Goal: Information Seeking & Learning: Find specific page/section

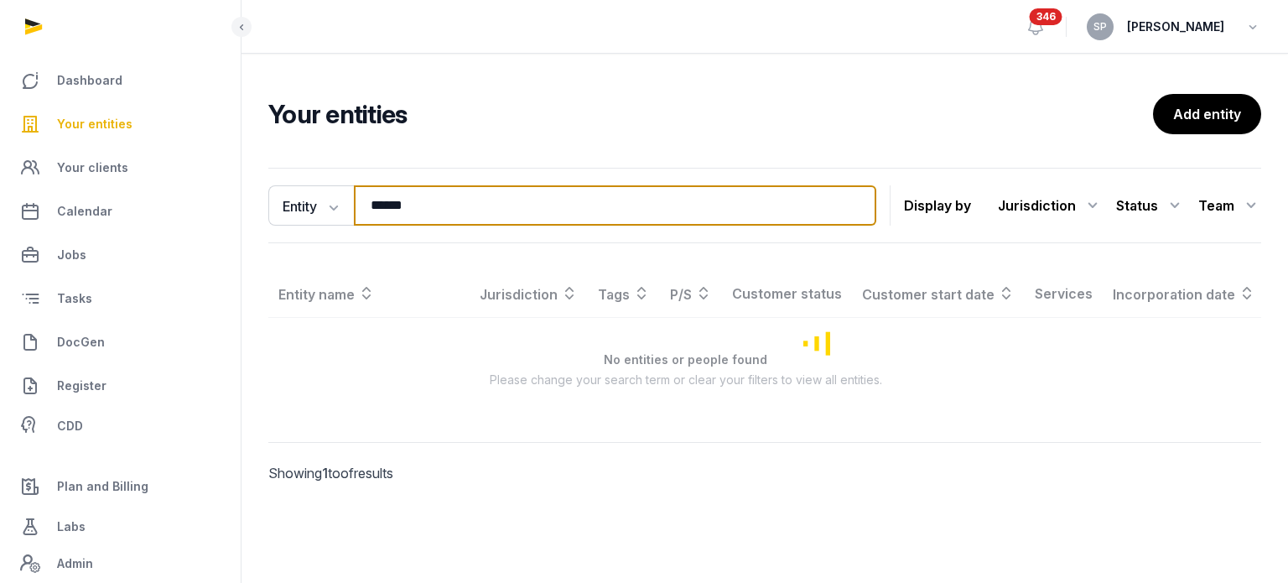
click at [430, 209] on input "******" at bounding box center [615, 205] width 523 height 40
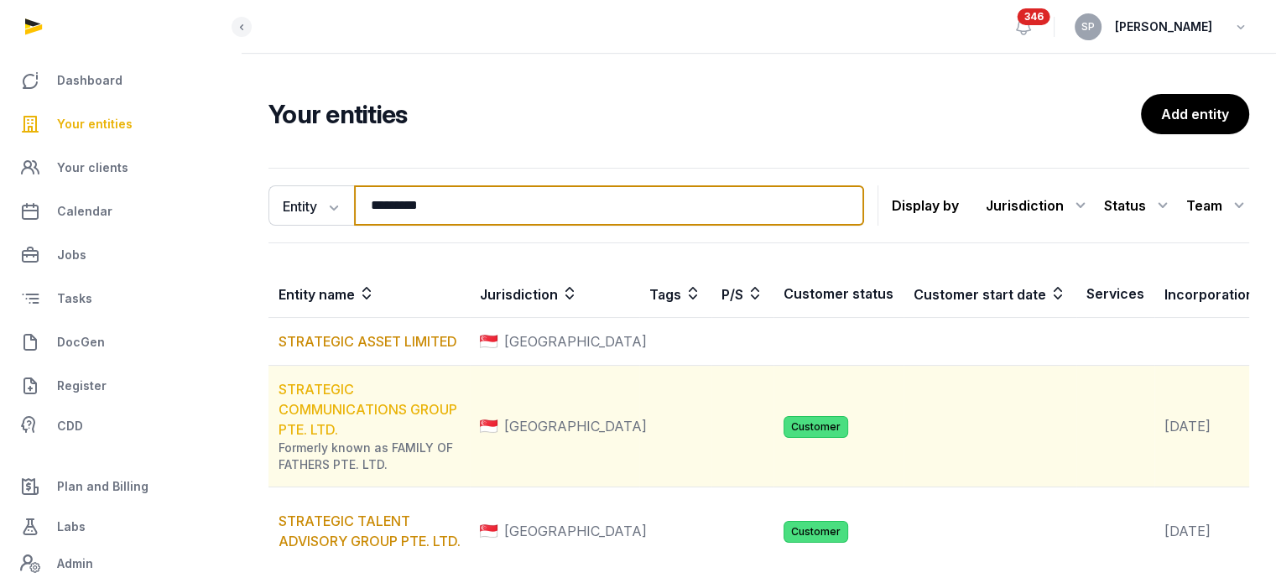
type input "*********"
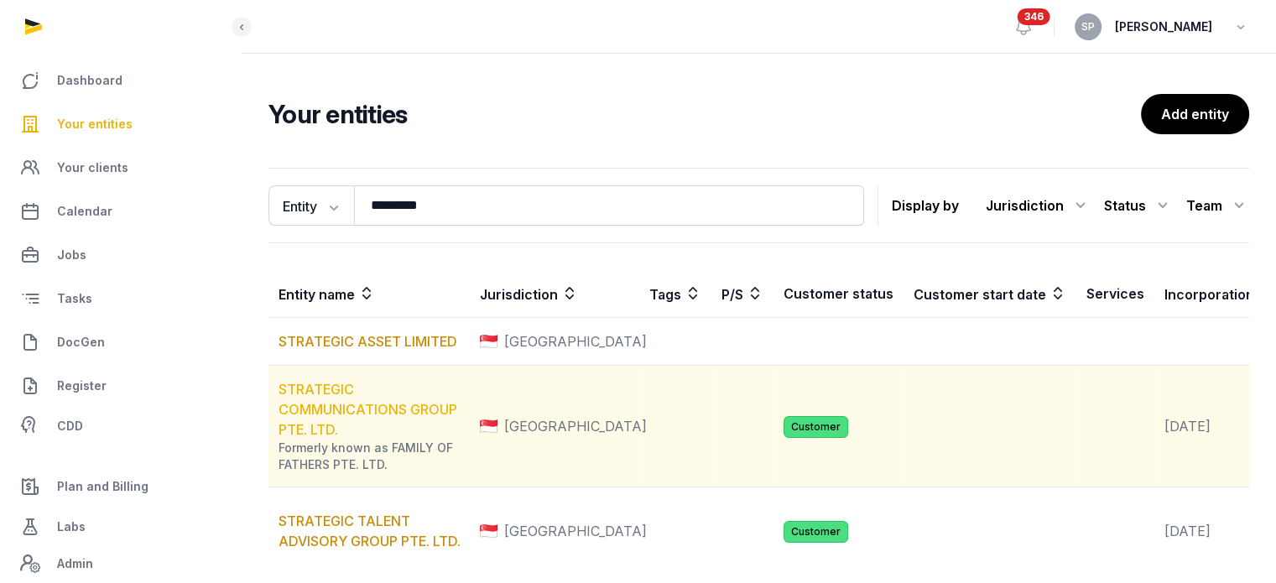
click at [316, 398] on link "STRATEGIC COMMUNICATIONS GROUP PTE. LTD." at bounding box center [367, 409] width 179 height 57
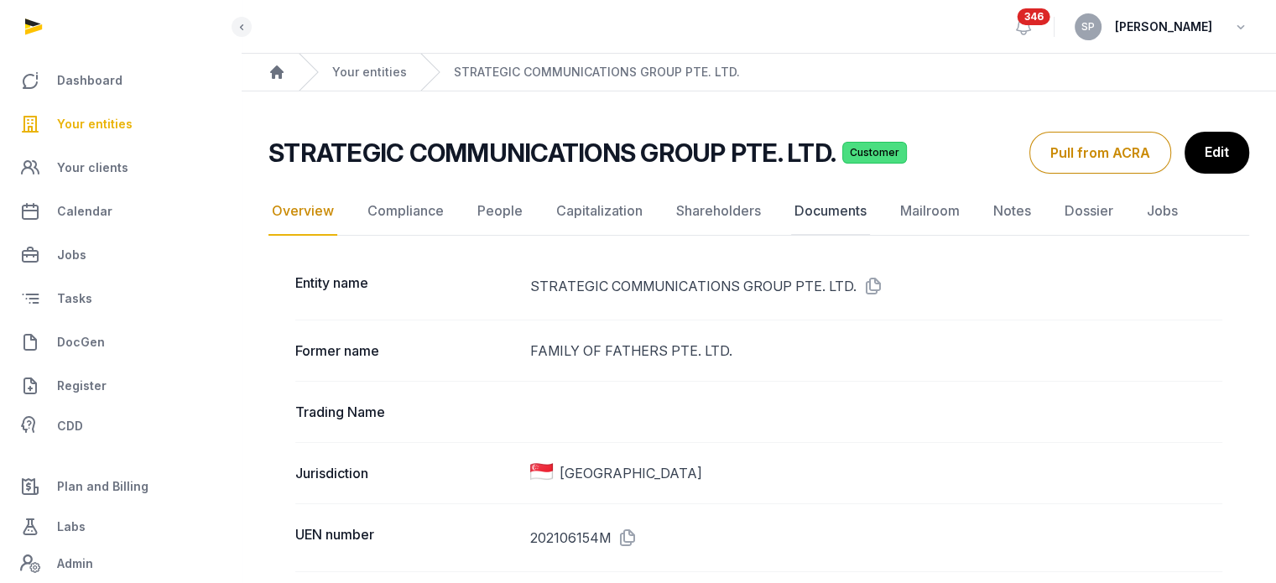
click at [825, 216] on link "Documents" at bounding box center [830, 211] width 79 height 49
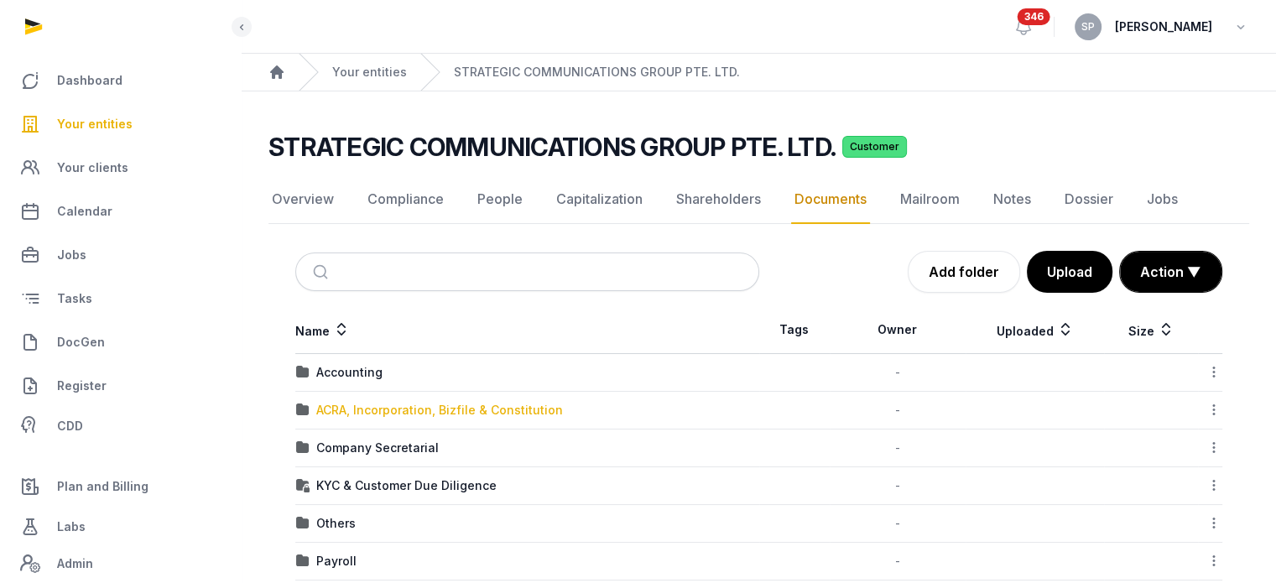
click at [389, 402] on div "ACRA, Incorporation, Bizfile & Constitution" at bounding box center [439, 410] width 247 height 17
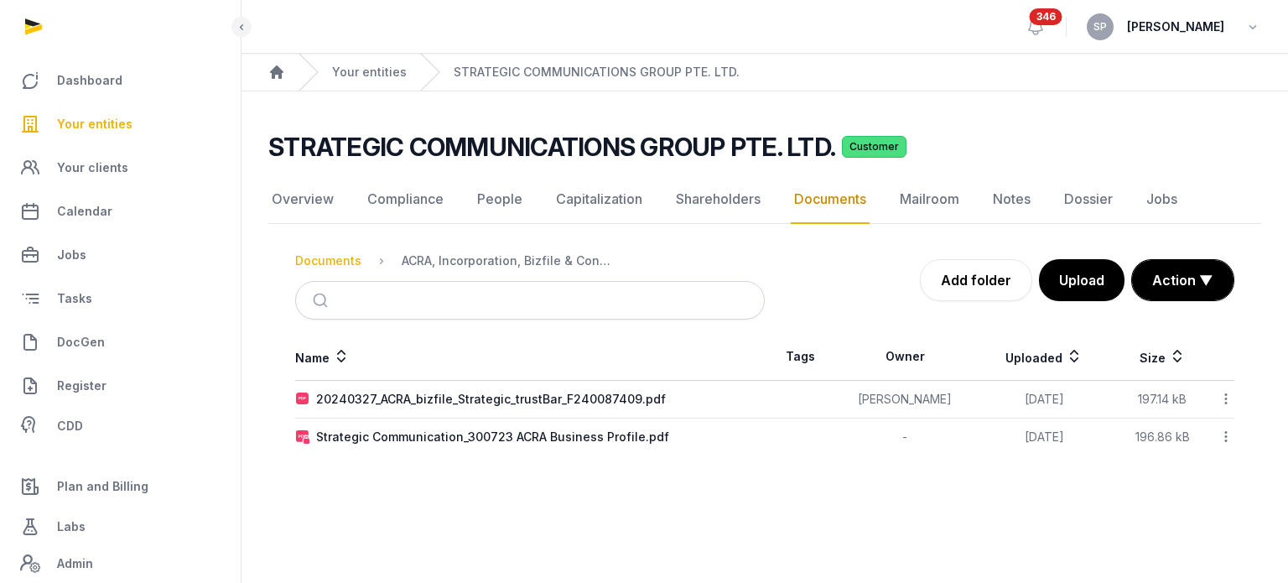
click at [336, 268] on div "Documents" at bounding box center [328, 260] width 66 height 17
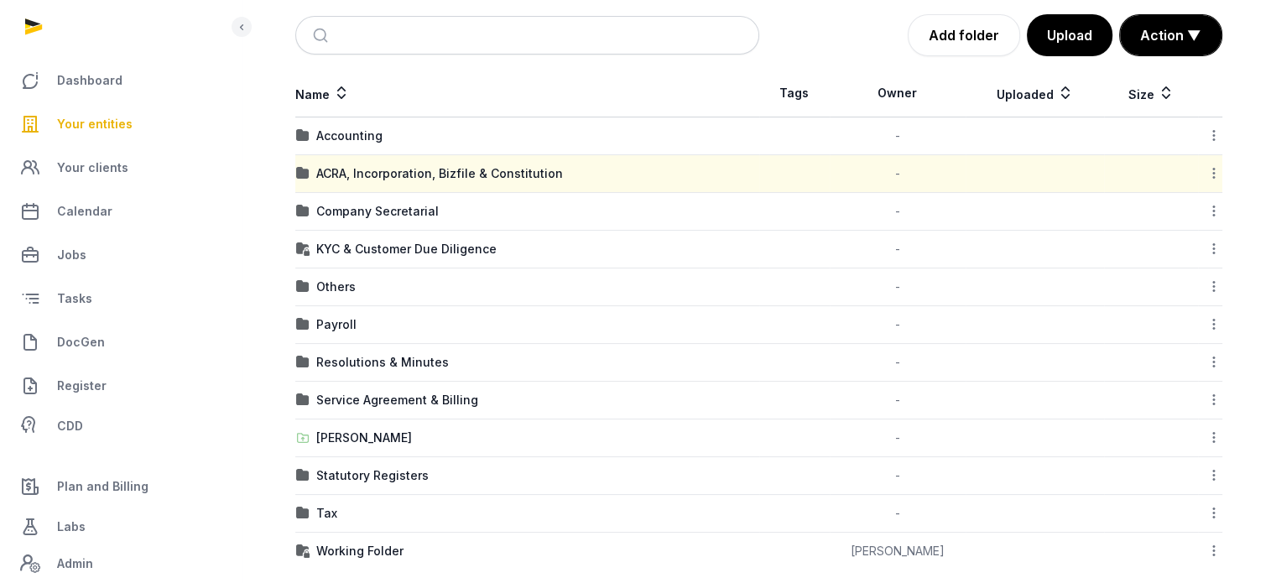
scroll to position [252, 0]
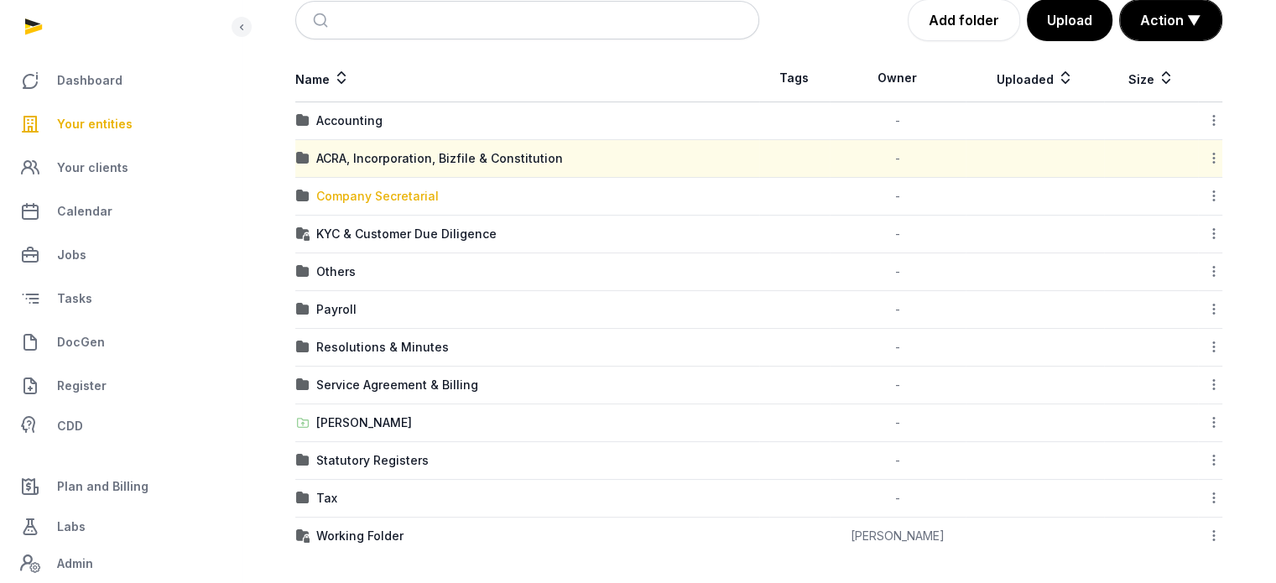
click at [345, 192] on div "Company Secretarial" at bounding box center [377, 196] width 122 height 17
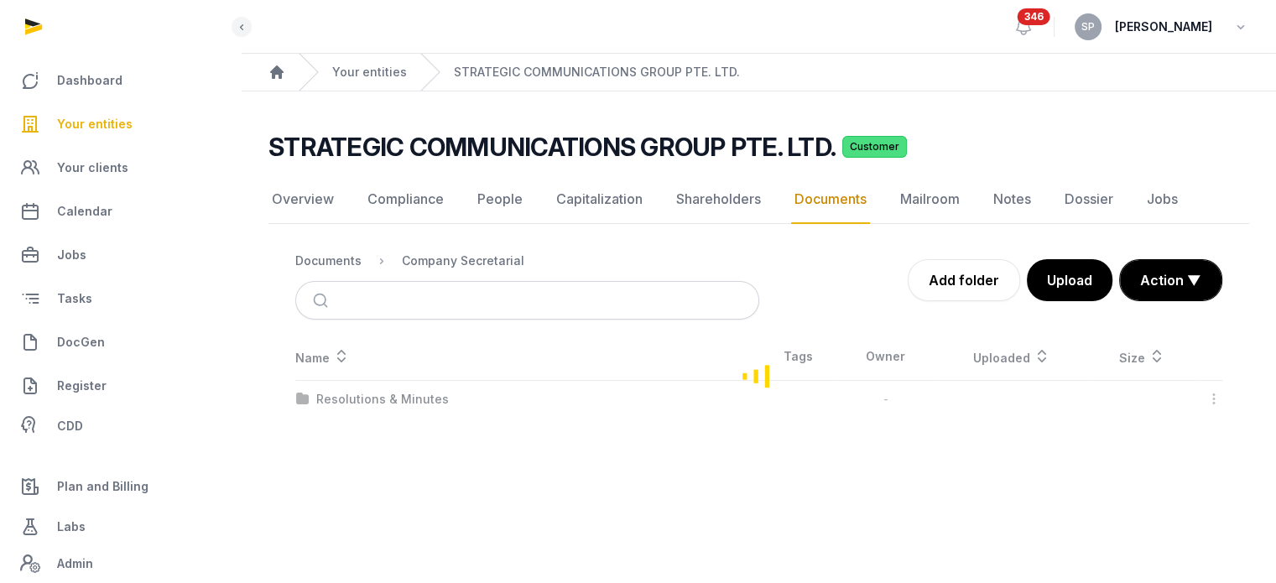
scroll to position [0, 0]
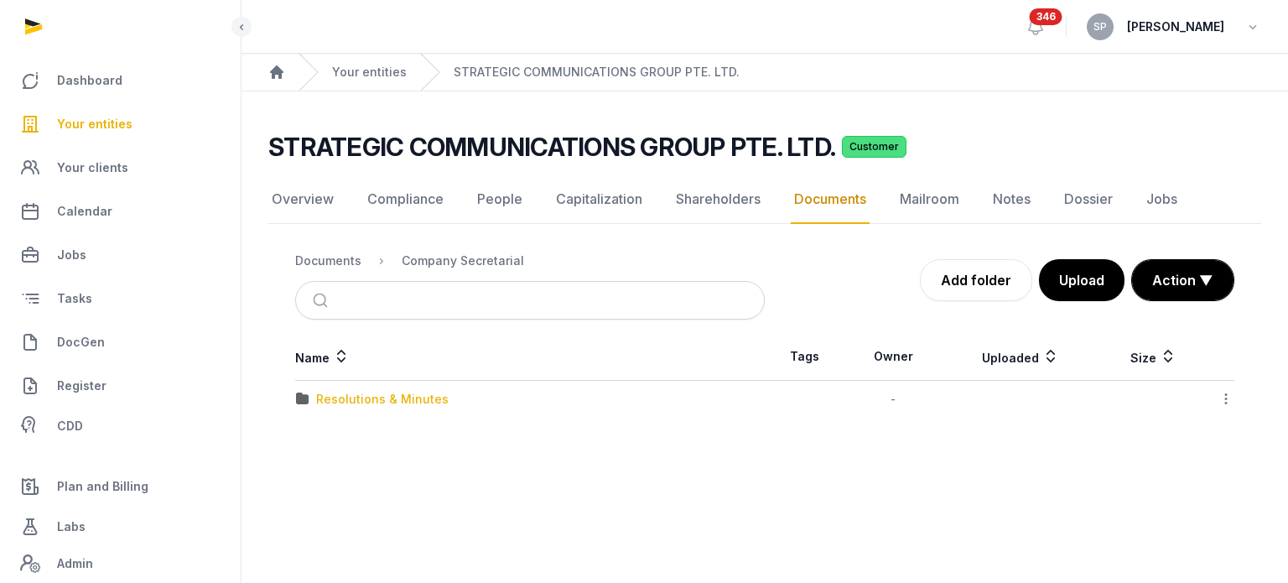
click at [394, 396] on div "Resolutions & Minutes" at bounding box center [382, 399] width 133 height 17
click at [329, 405] on div "2024" at bounding box center [331, 399] width 31 height 17
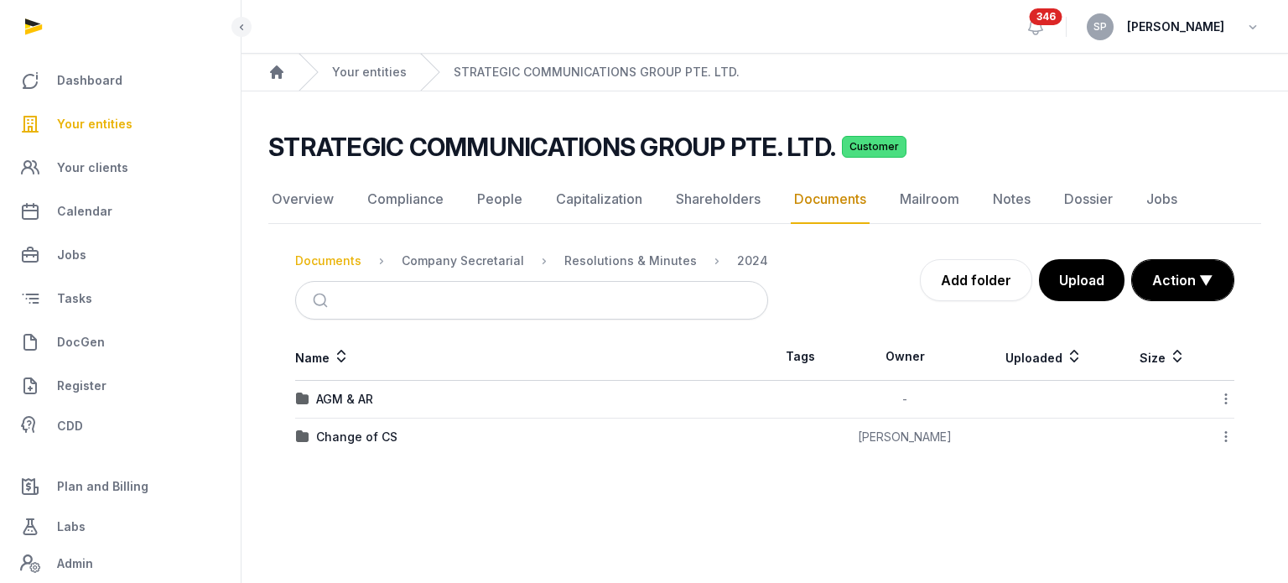
click at [312, 261] on div "Documents" at bounding box center [328, 260] width 66 height 17
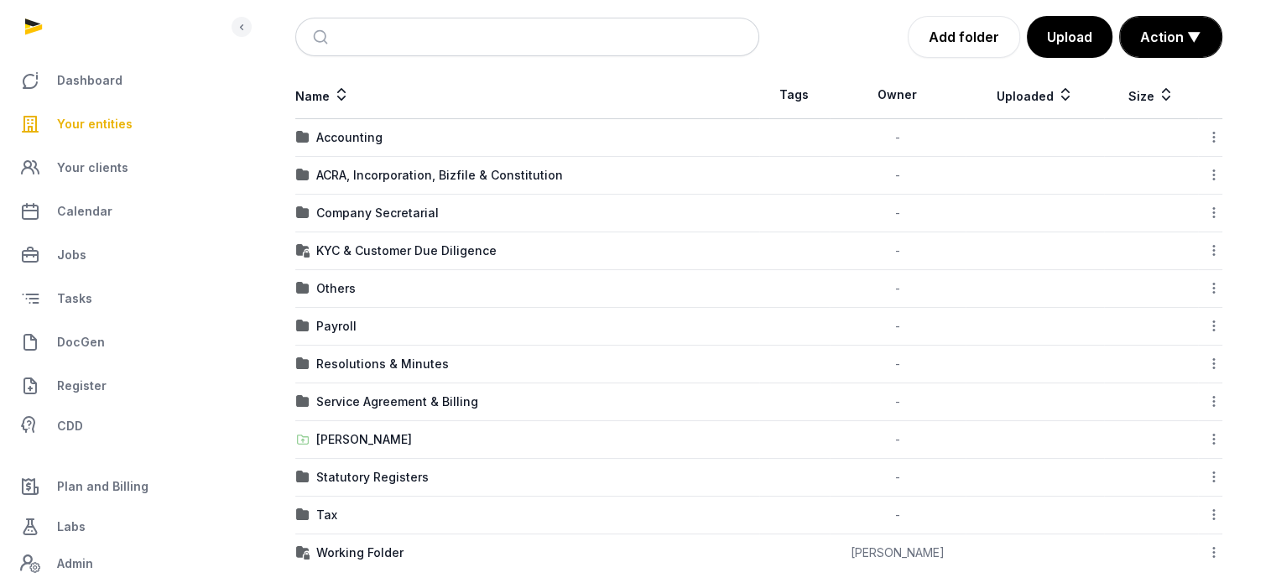
scroll to position [253, 0]
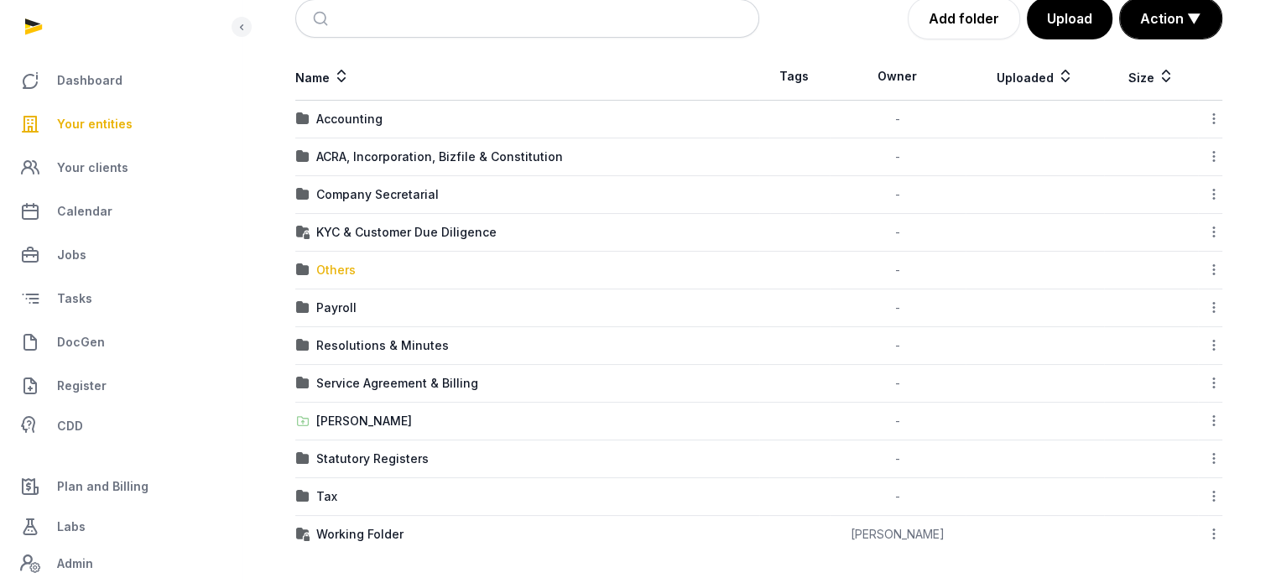
click at [349, 264] on div "Others" at bounding box center [335, 270] width 39 height 17
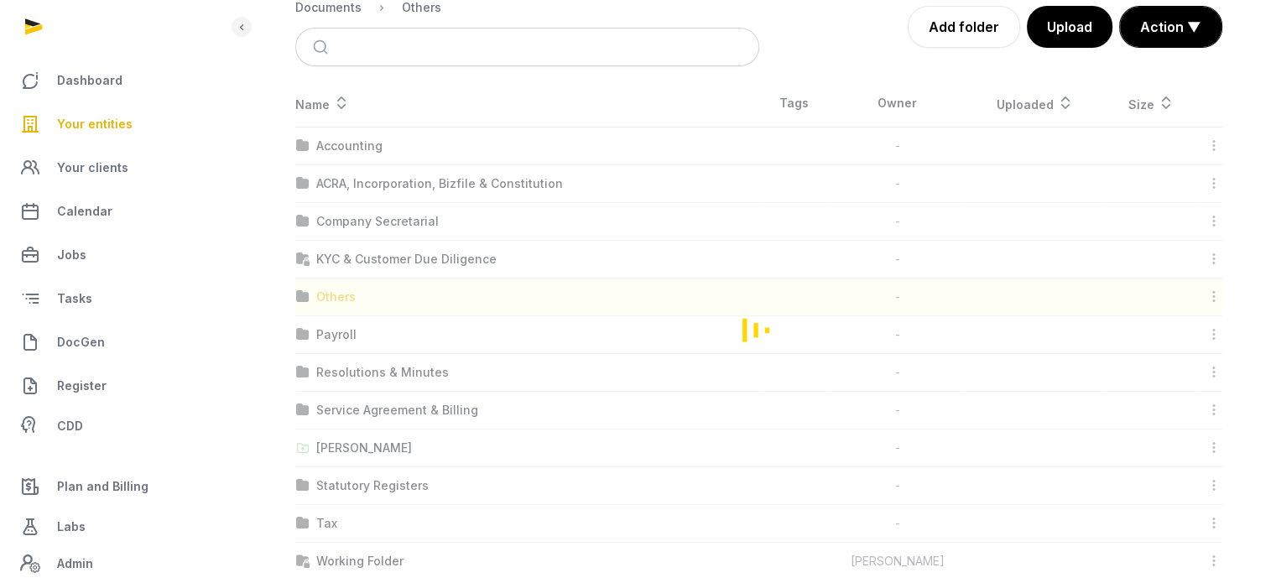
scroll to position [91, 0]
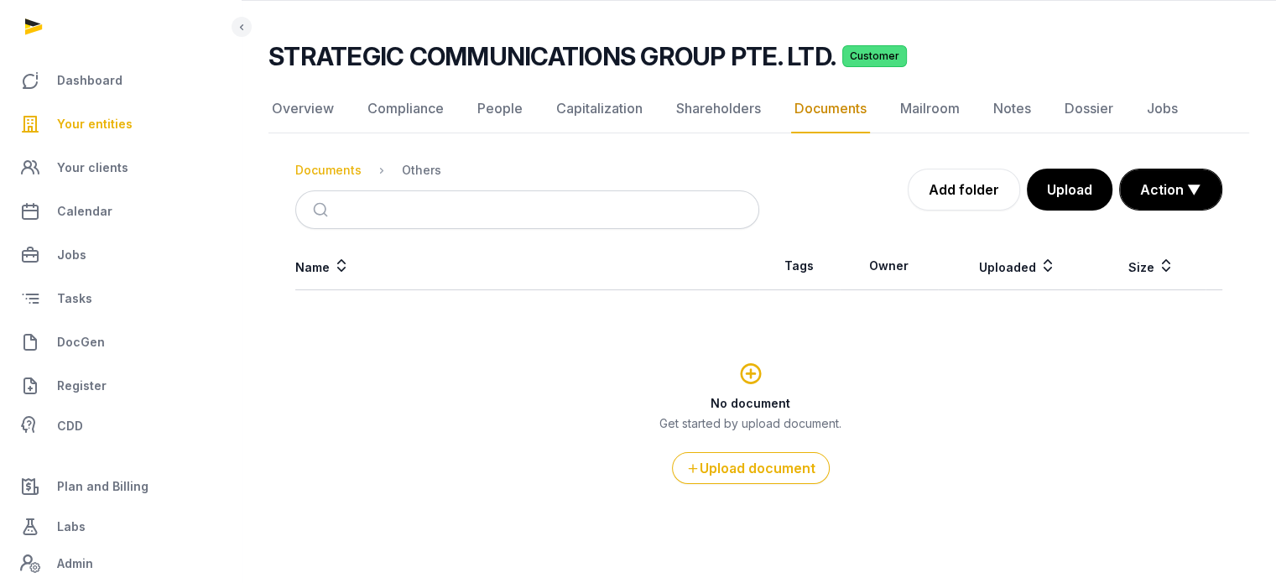
click at [324, 165] on div "Documents" at bounding box center [328, 170] width 66 height 17
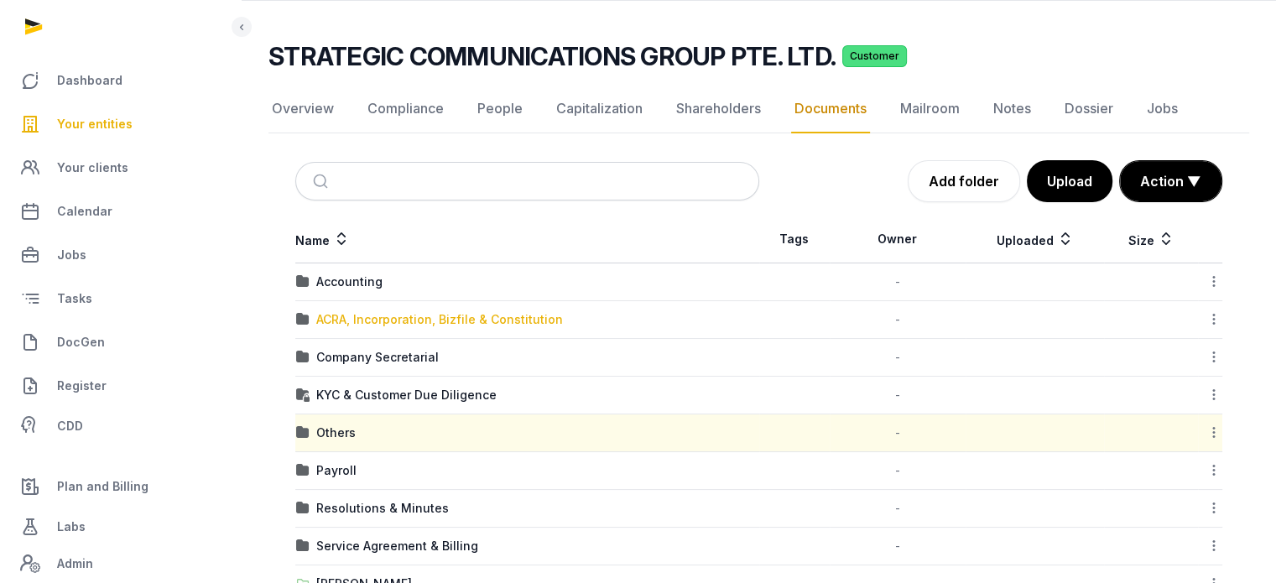
click at [362, 312] on div "ACRA, Incorporation, Bizfile & Constitution" at bounding box center [439, 319] width 247 height 17
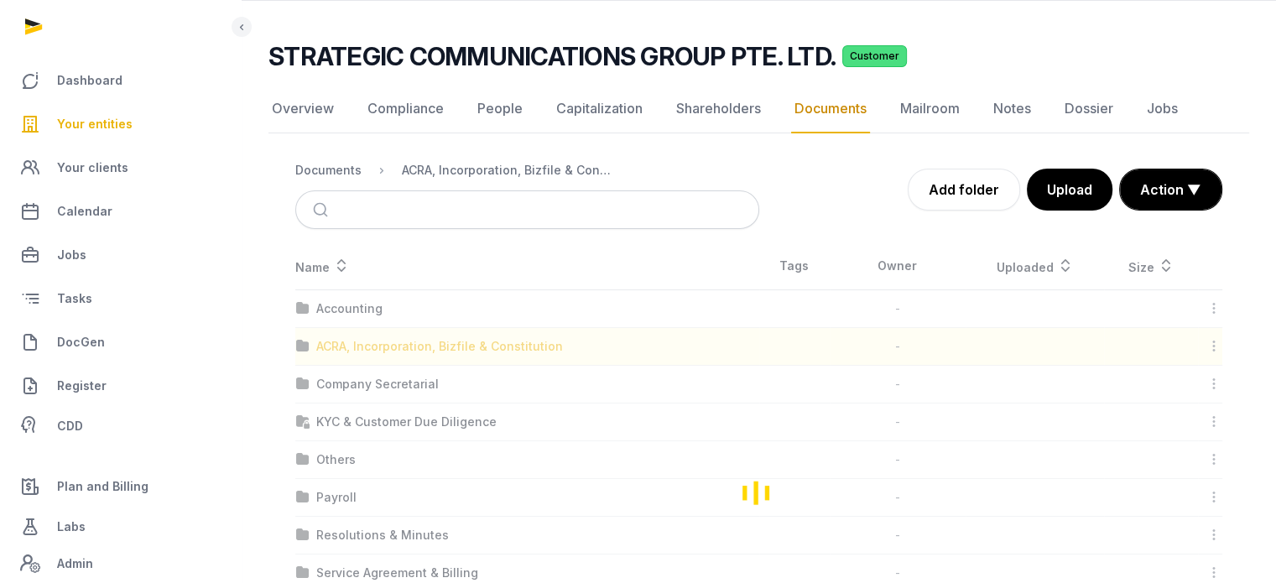
scroll to position [0, 0]
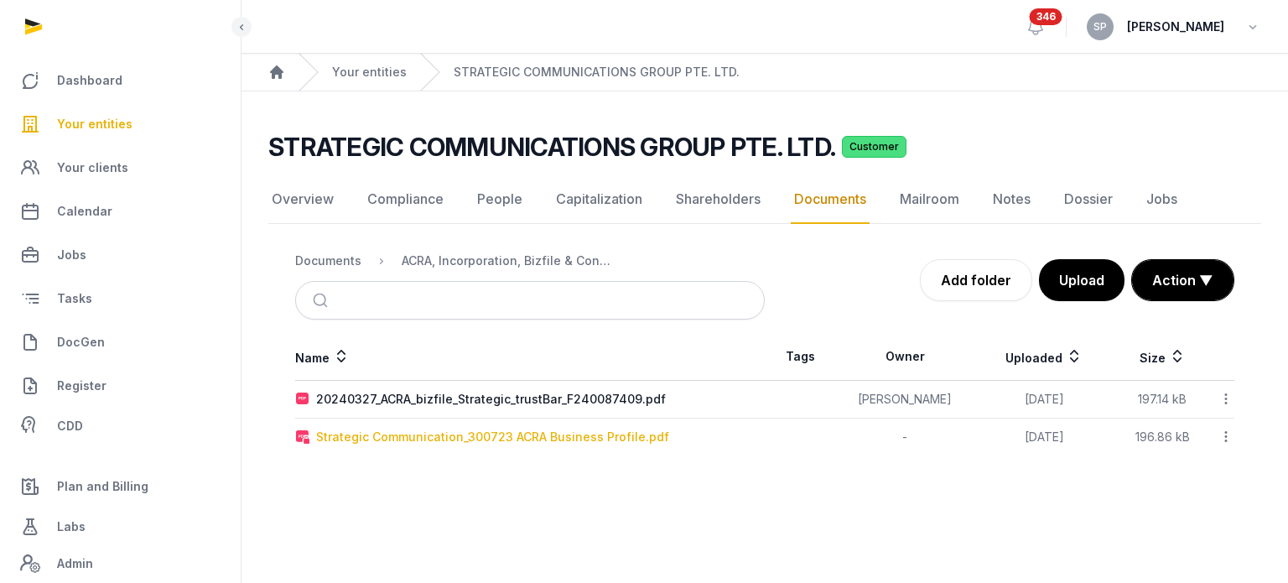
click at [629, 432] on div "Strategic Communication_300723 ACRA Business Profile.pdf" at bounding box center [492, 437] width 353 height 17
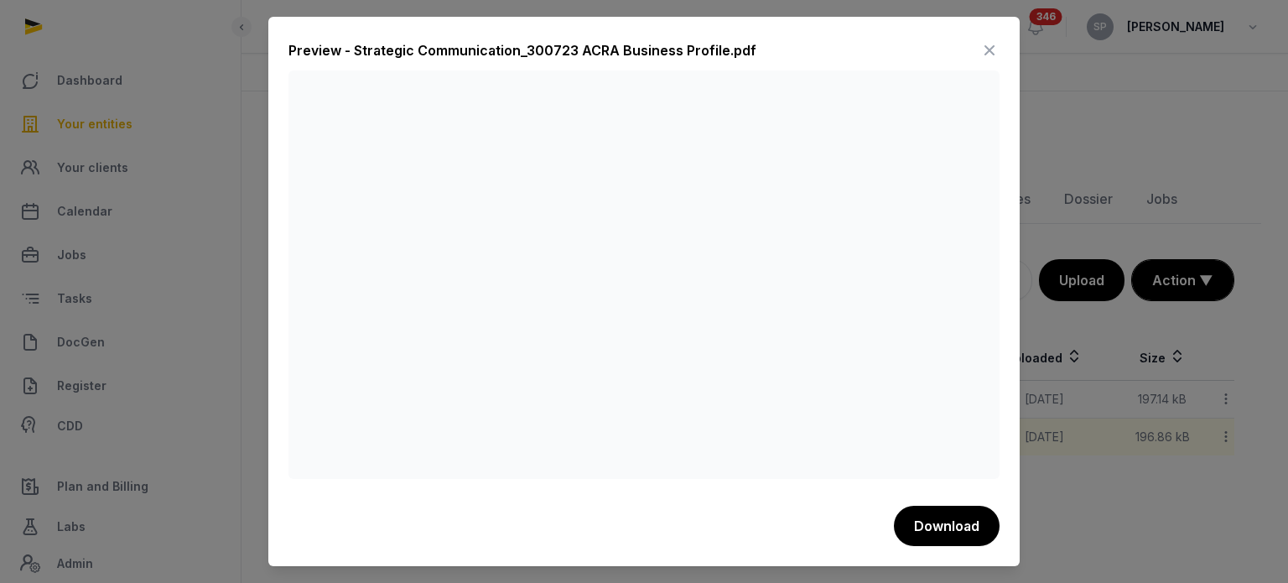
click at [999, 48] on icon at bounding box center [990, 50] width 20 height 27
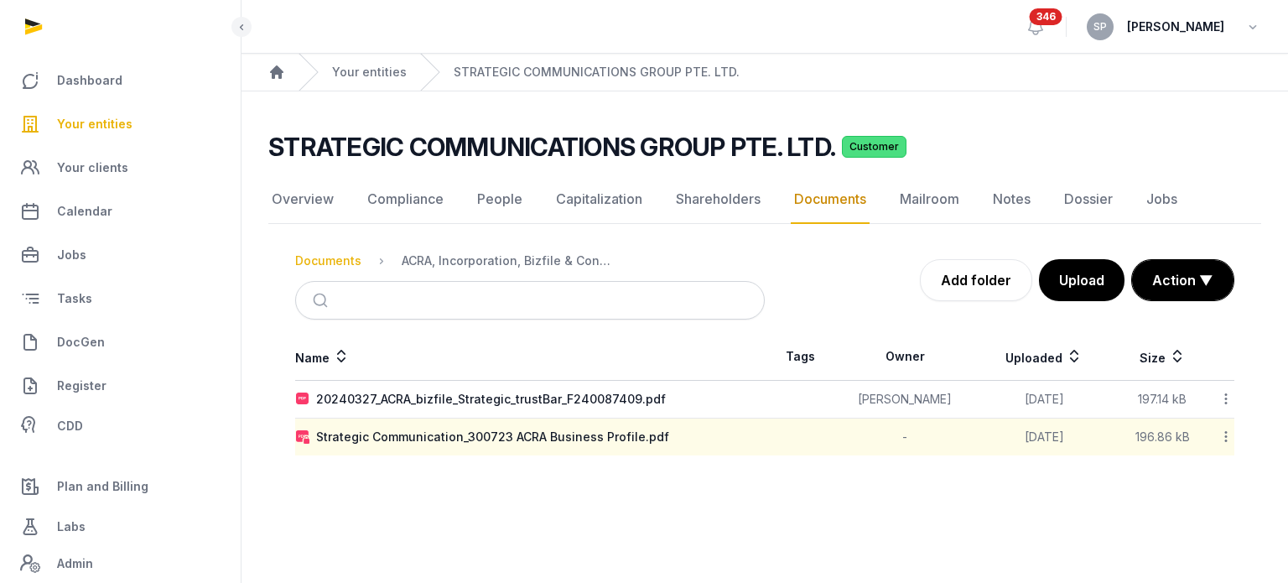
click at [310, 263] on div "Documents" at bounding box center [328, 260] width 66 height 17
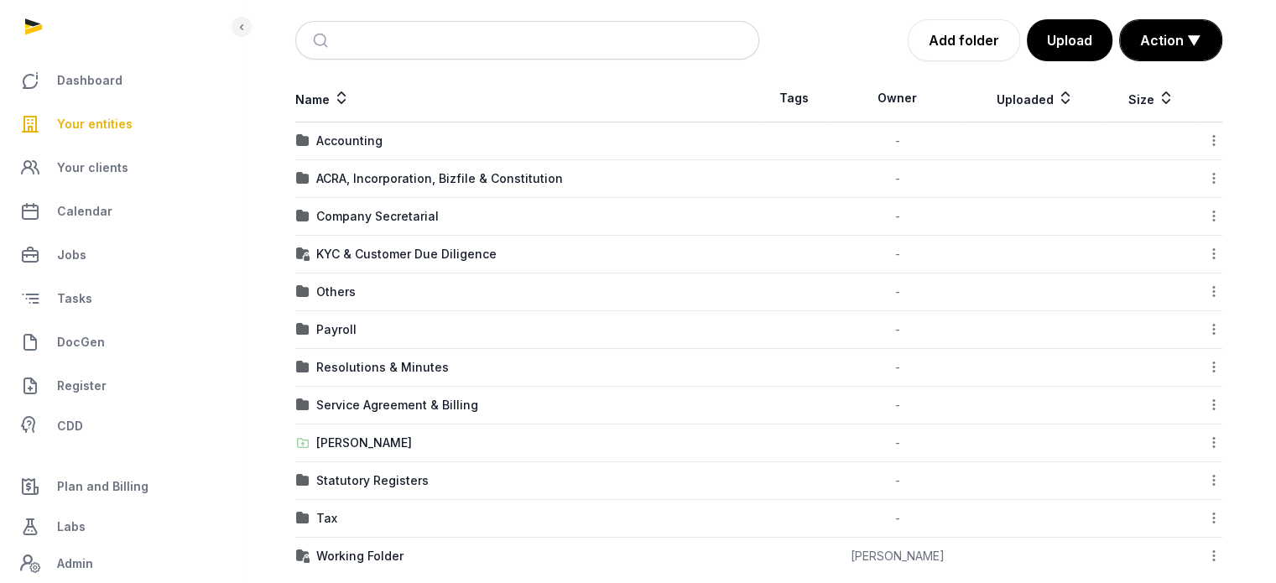
scroll to position [253, 0]
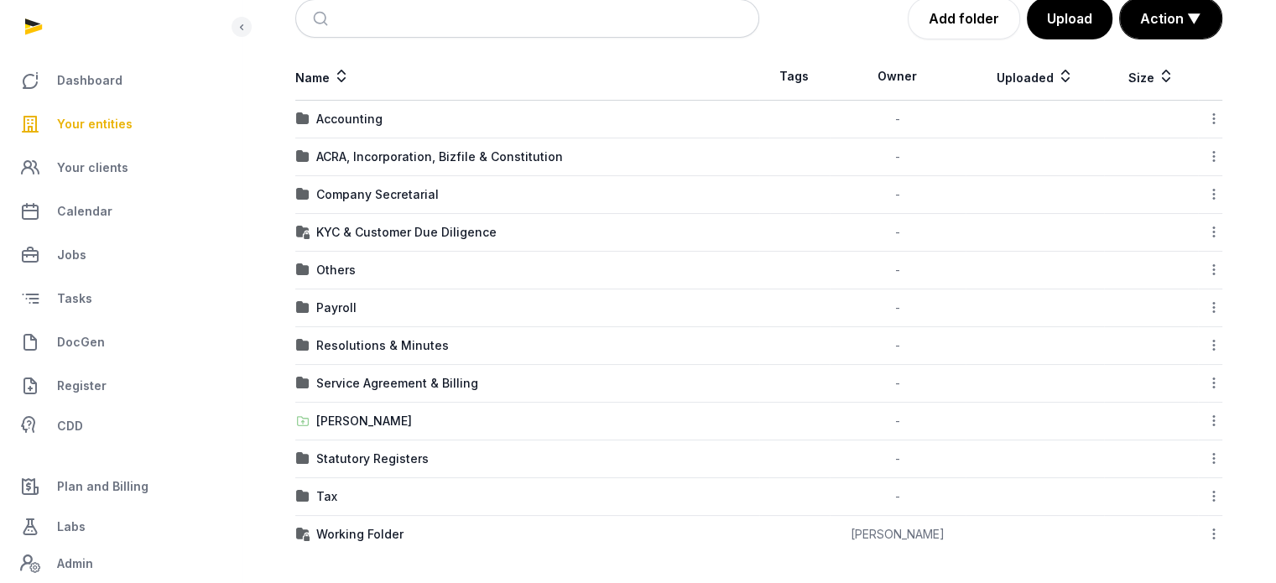
click at [333, 278] on td "Others" at bounding box center [527, 271] width 464 height 38
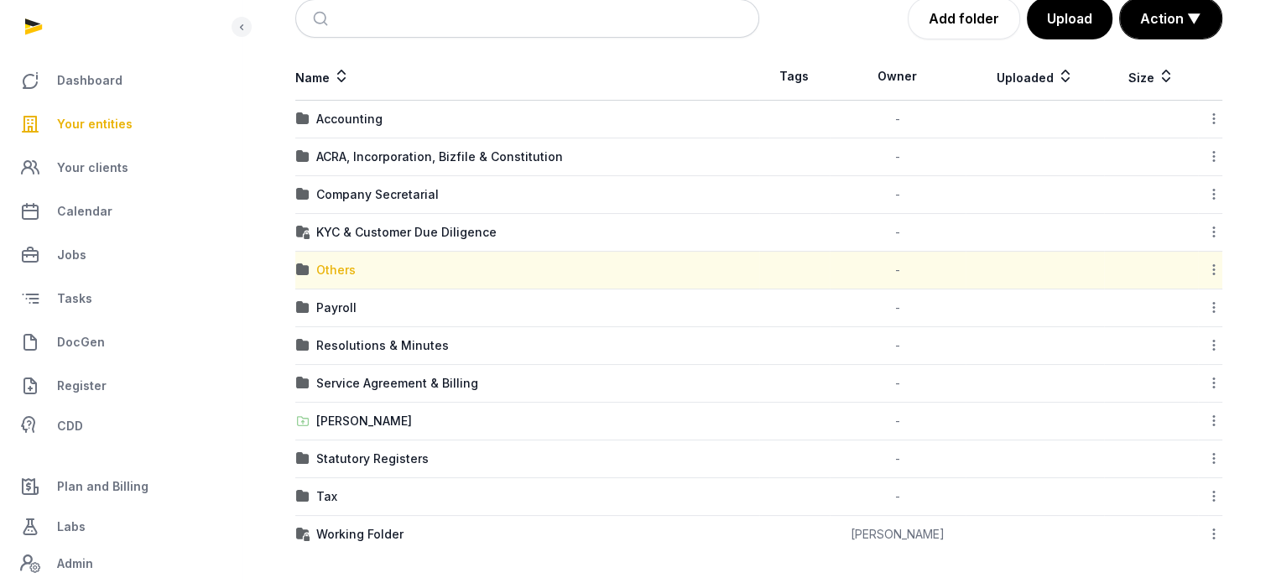
click at [336, 273] on div "Others" at bounding box center [335, 270] width 39 height 17
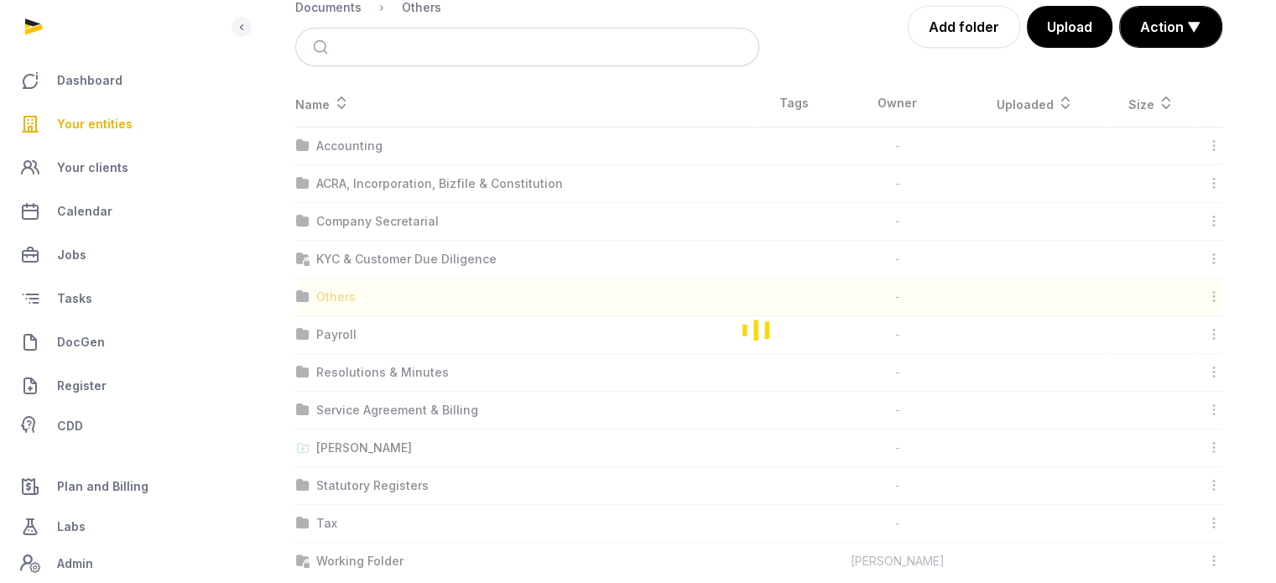
scroll to position [91, 0]
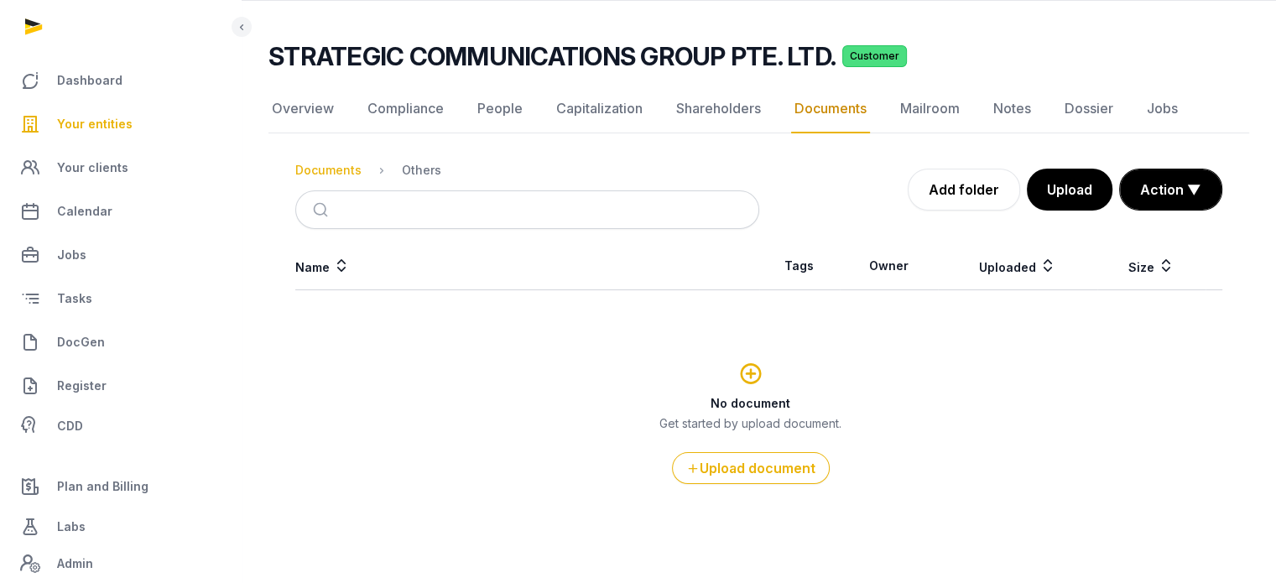
click at [346, 175] on div "Documents" at bounding box center [328, 170] width 66 height 17
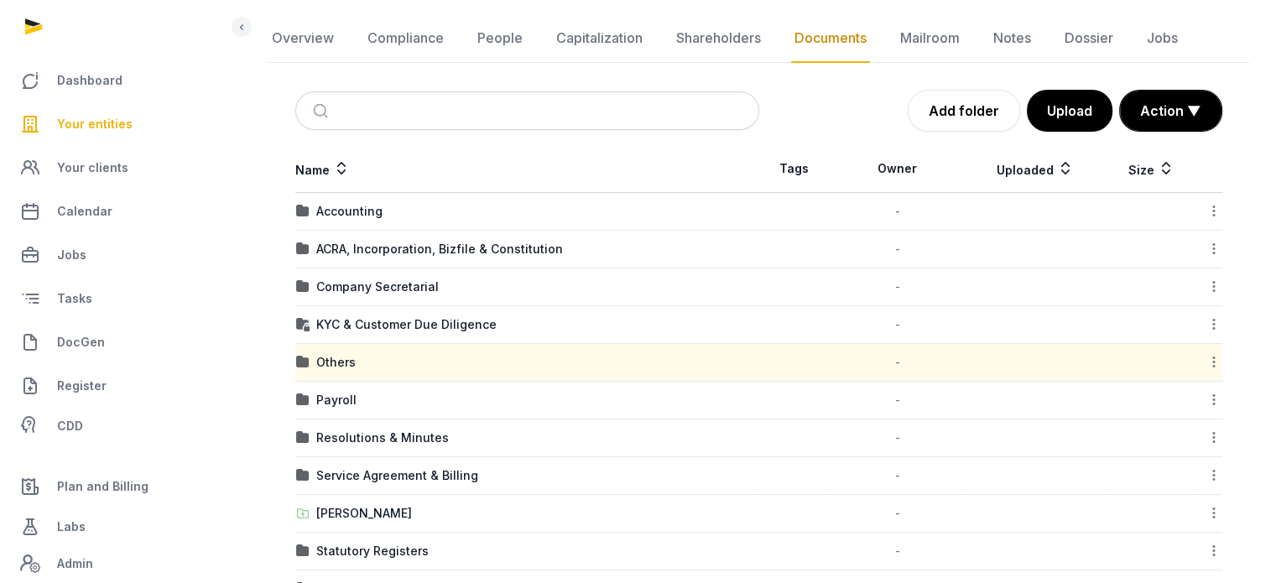
scroll to position [253, 0]
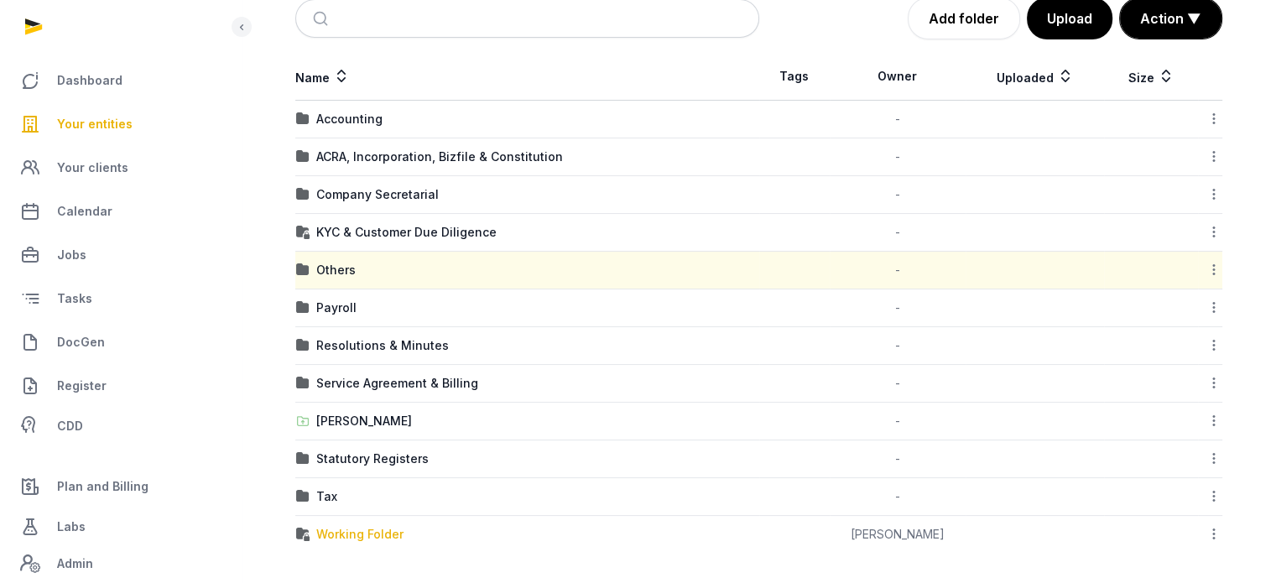
click at [379, 532] on div "Working Folder" at bounding box center [359, 534] width 87 height 17
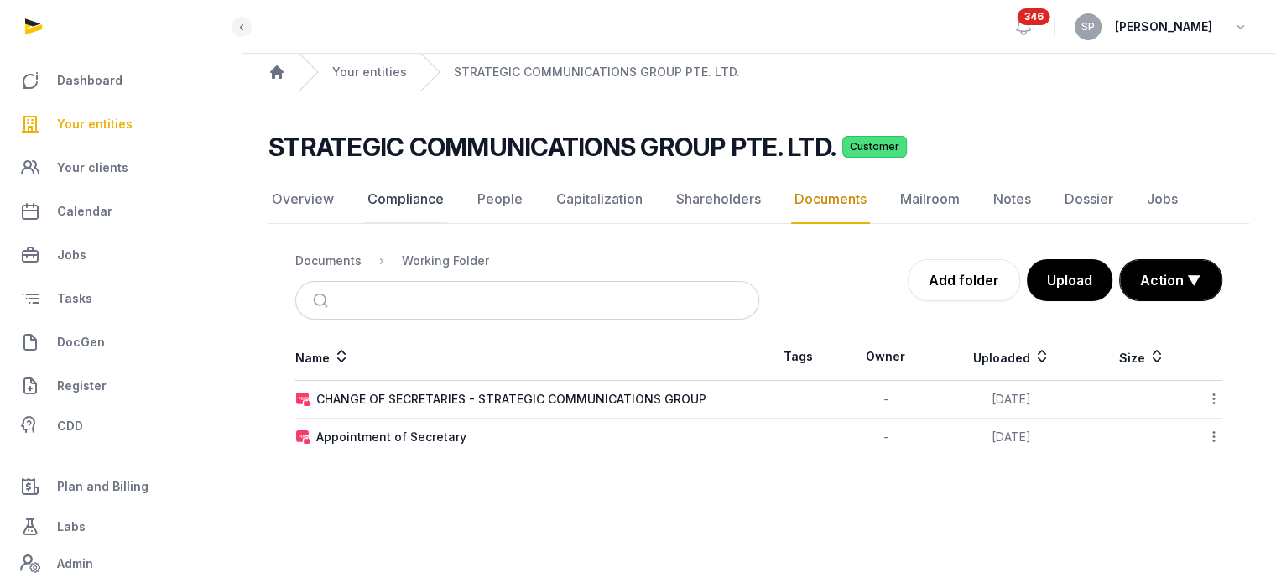
scroll to position [0, 0]
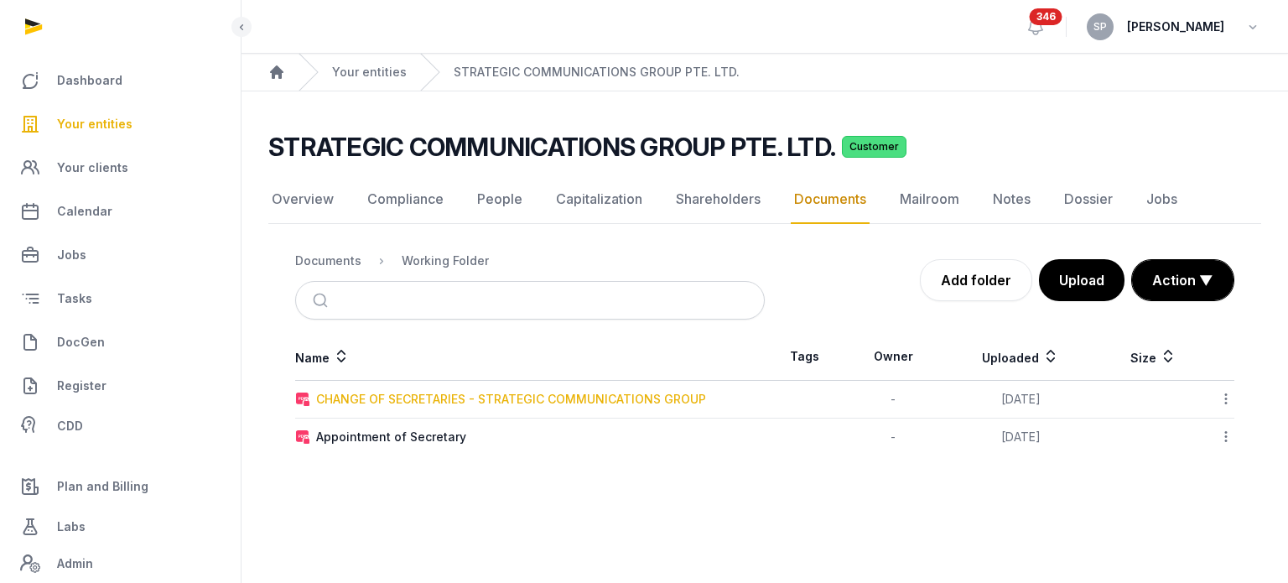
click at [436, 400] on div "CHANGE OF SECRETARIES - STRATEGIC COMMUNICATIONS GROUP" at bounding box center [511, 399] width 390 height 17
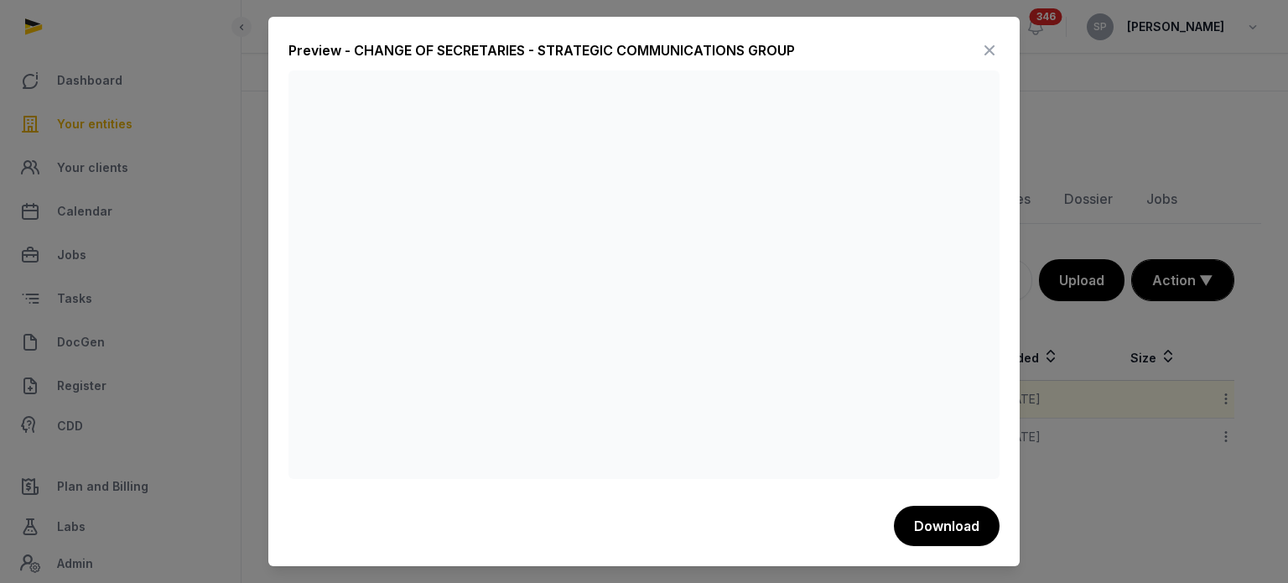
click at [986, 52] on icon at bounding box center [990, 50] width 20 height 27
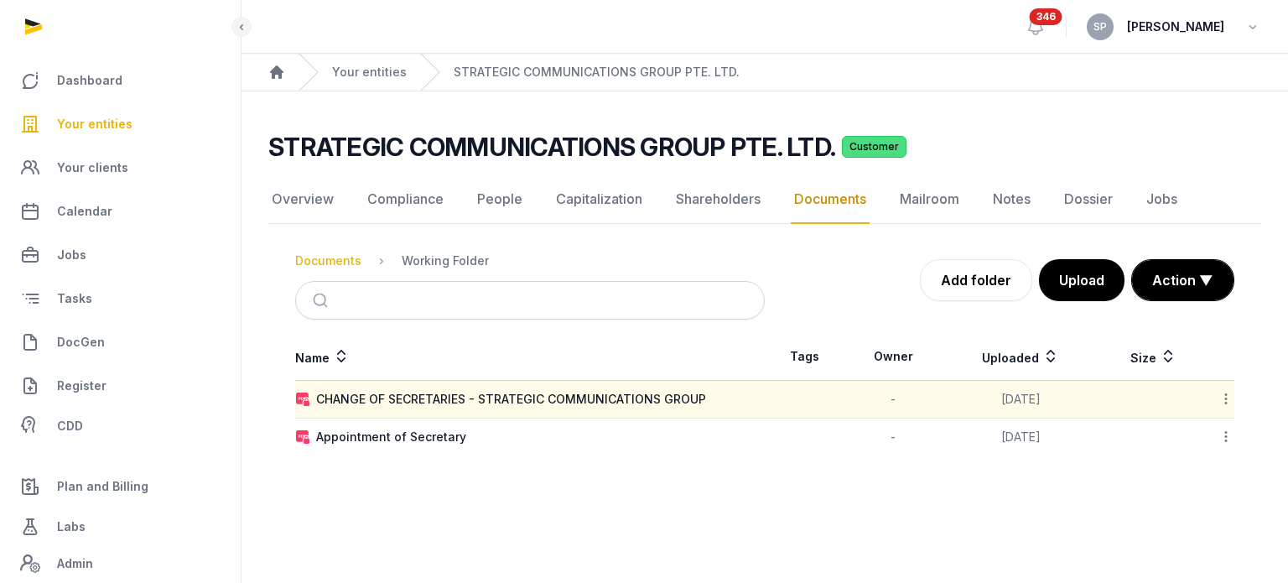
click at [346, 254] on div "Documents" at bounding box center [328, 260] width 66 height 17
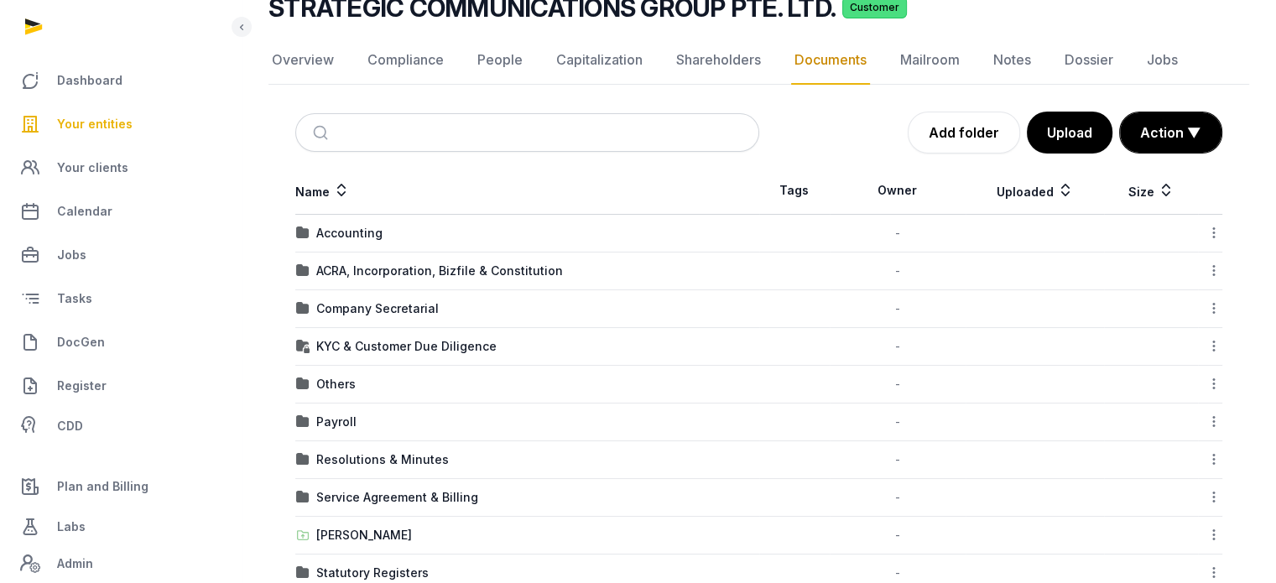
scroll to position [253, 0]
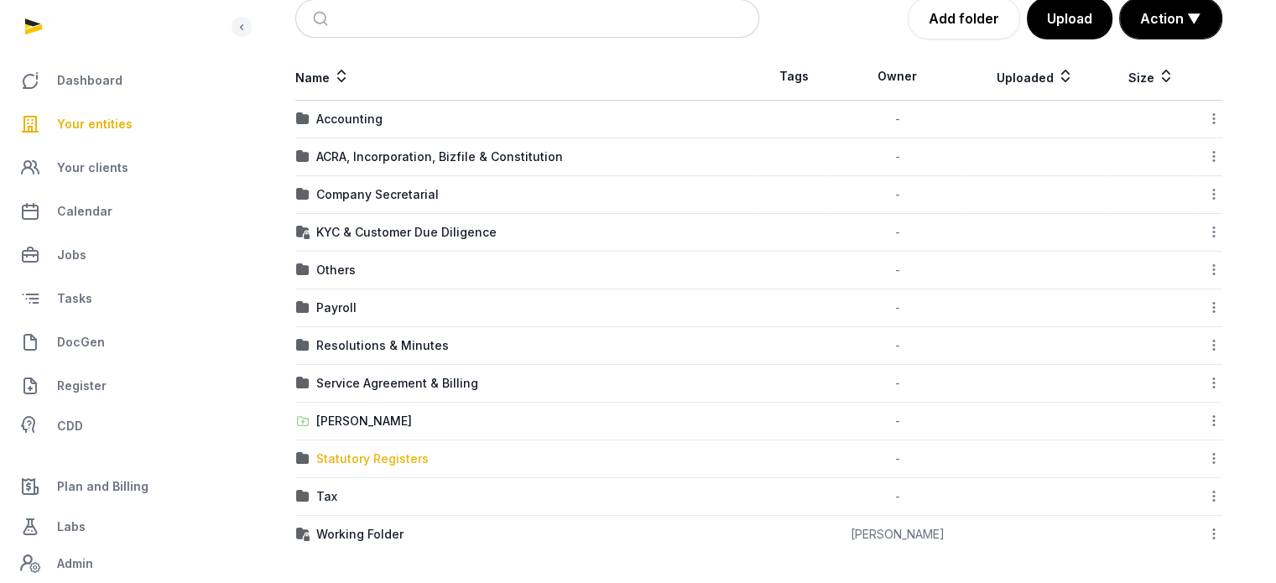
click at [336, 450] on div "Statutory Registers" at bounding box center [372, 458] width 112 height 17
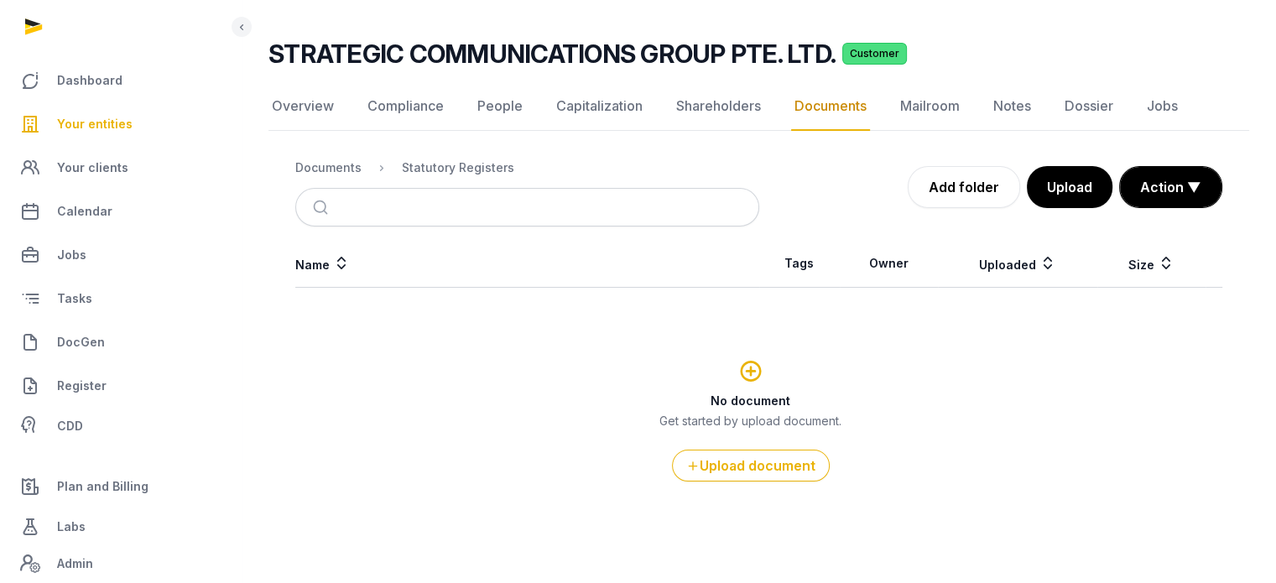
scroll to position [91, 0]
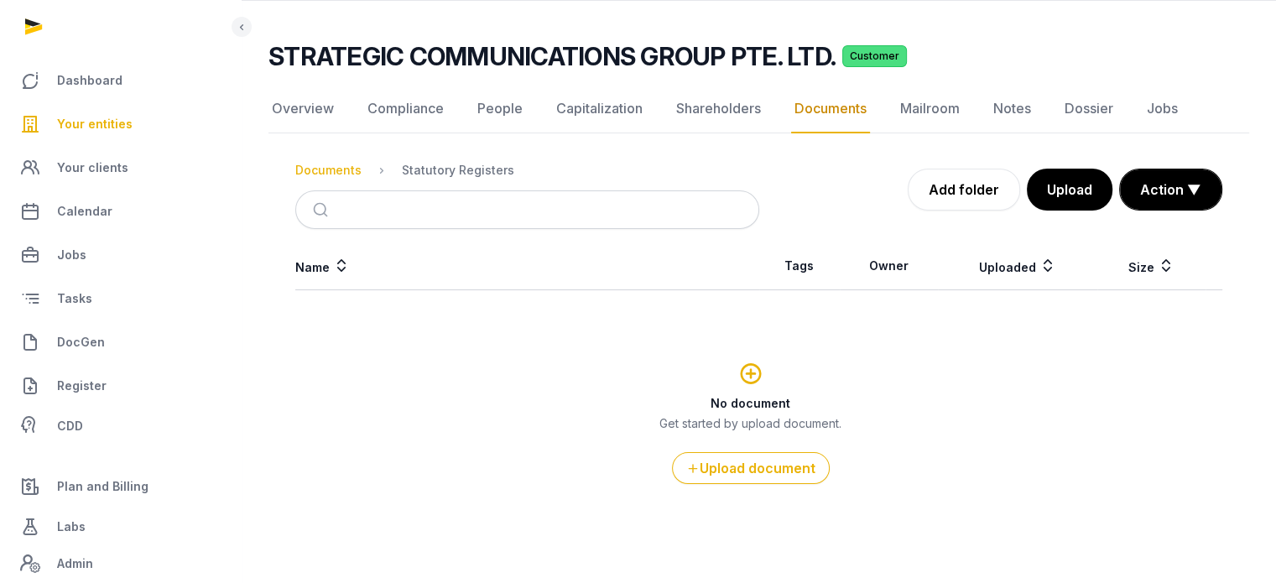
click at [333, 170] on div "Documents" at bounding box center [328, 170] width 66 height 17
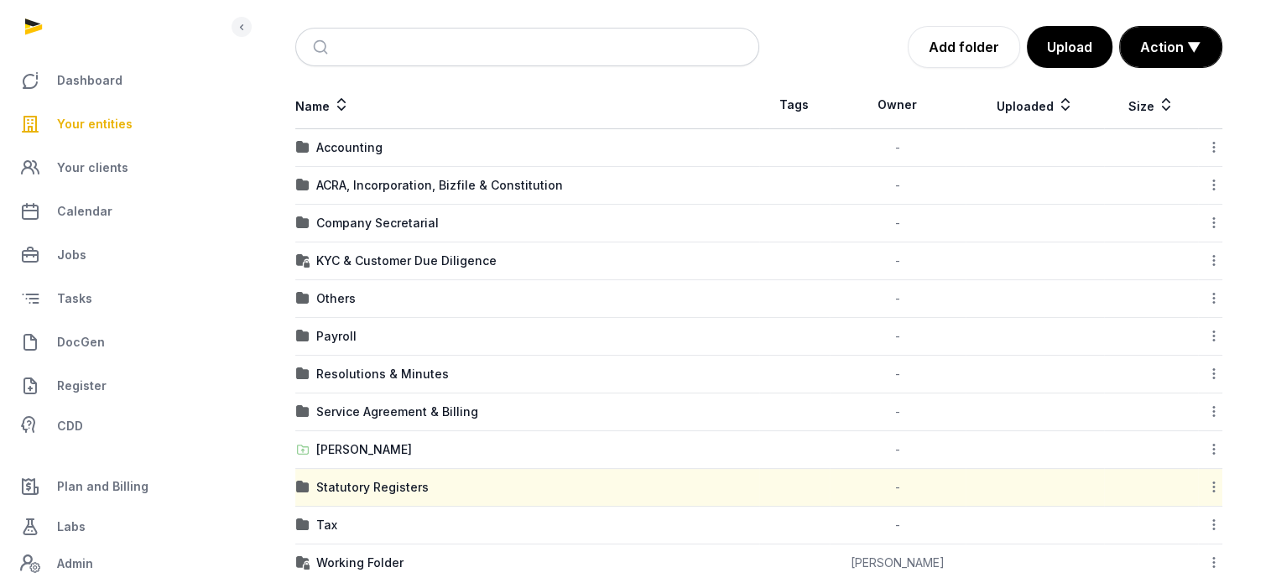
scroll to position [253, 0]
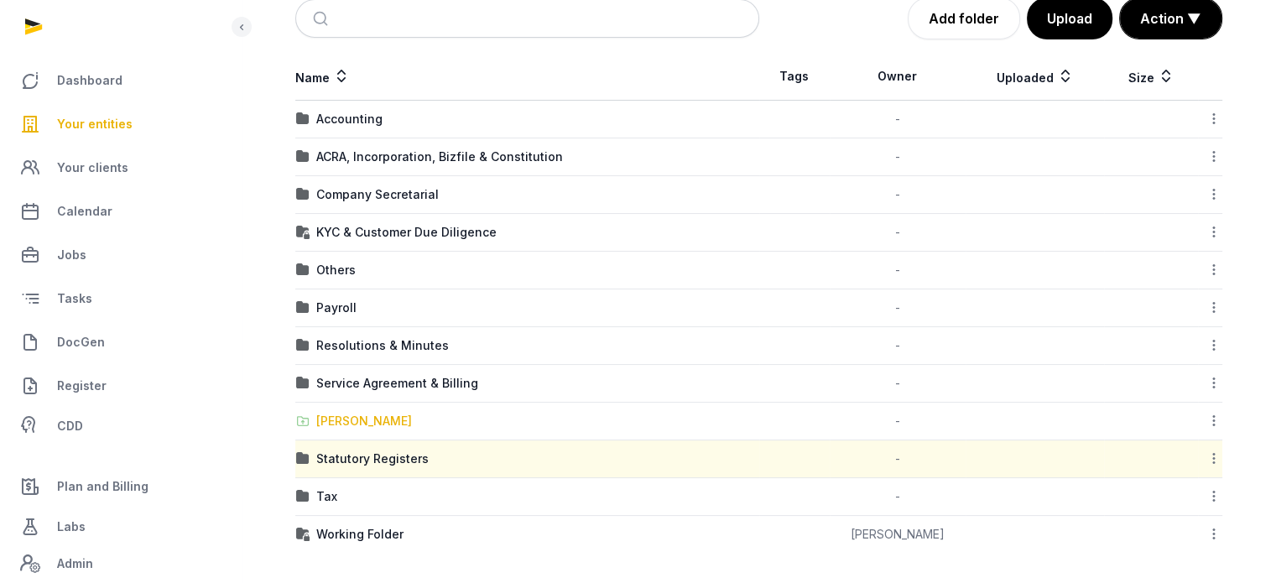
click at [379, 422] on div "[PERSON_NAME]" at bounding box center [364, 421] width 96 height 17
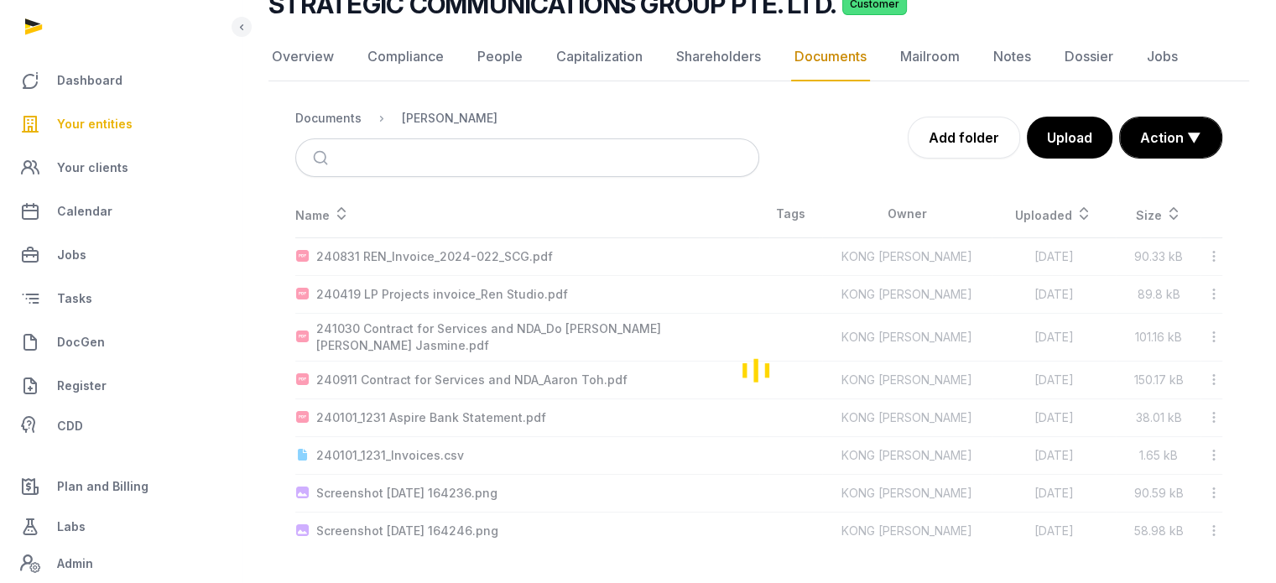
scroll to position [130, 0]
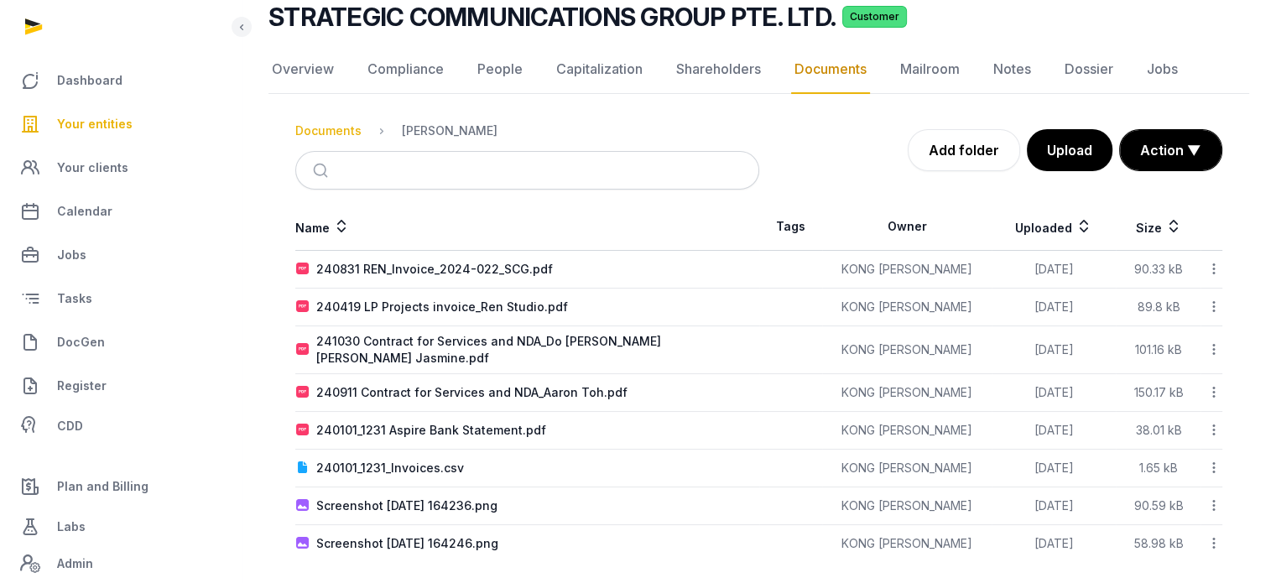
click at [352, 122] on div "Documents" at bounding box center [328, 130] width 66 height 17
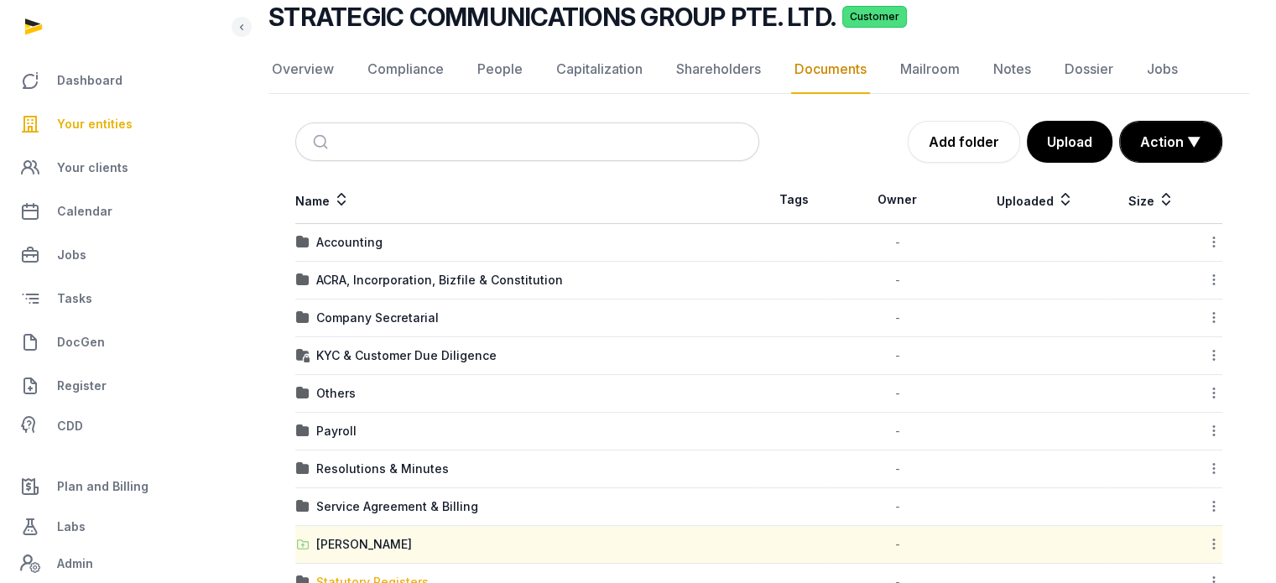
click at [396, 581] on div "Statutory Registers" at bounding box center [372, 582] width 112 height 17
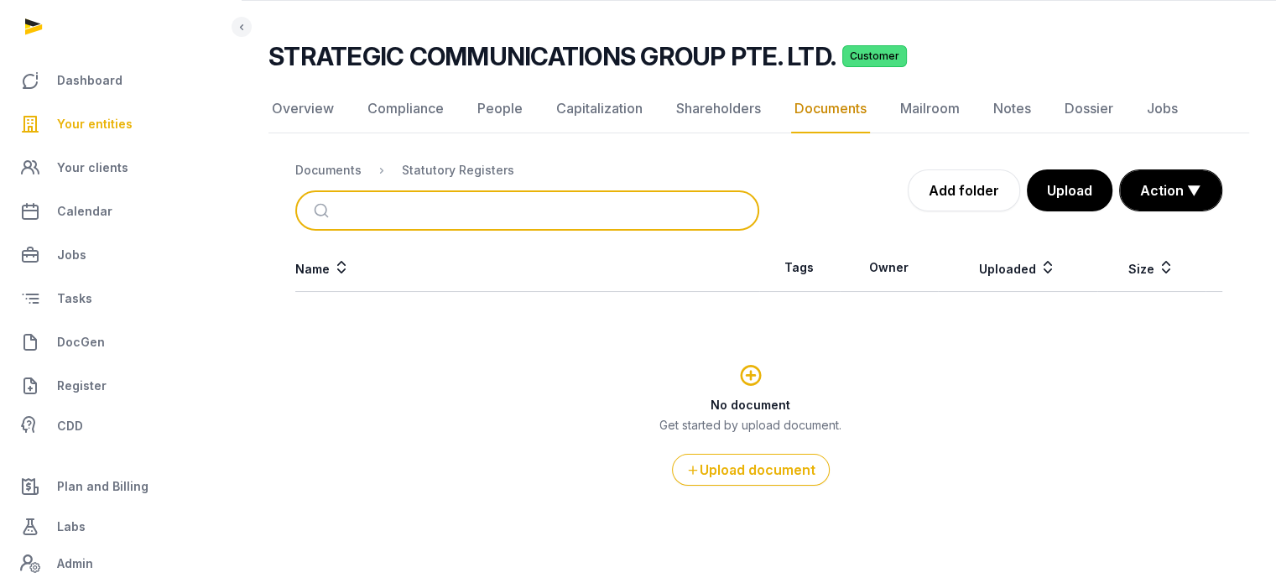
scroll to position [92, 0]
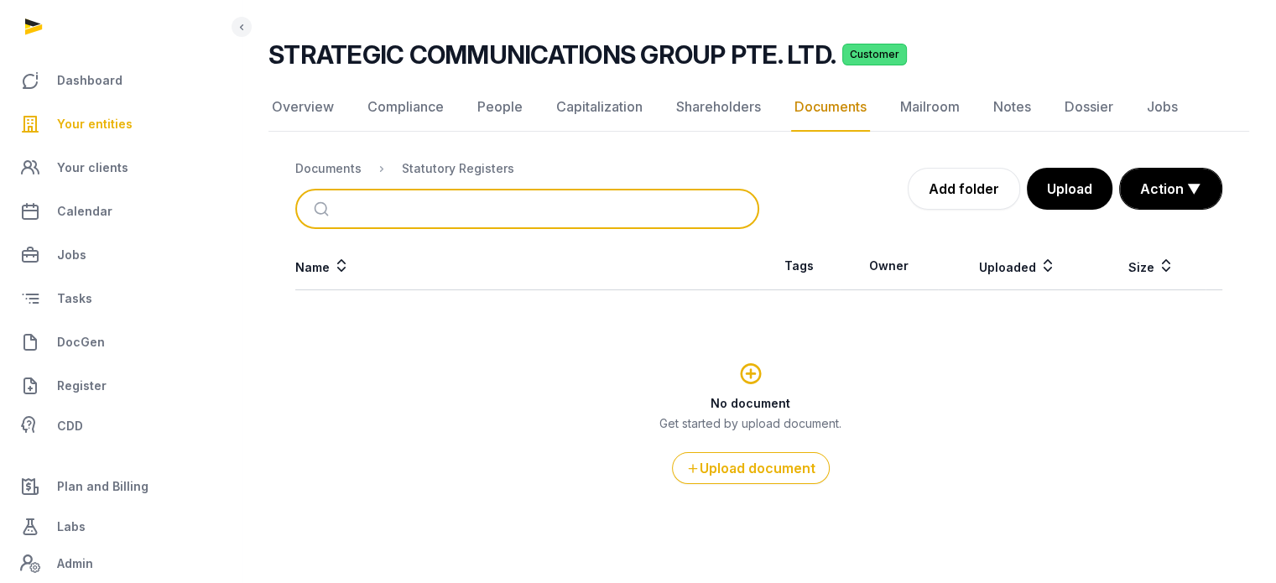
click at [359, 198] on input "search" at bounding box center [547, 208] width 408 height 37
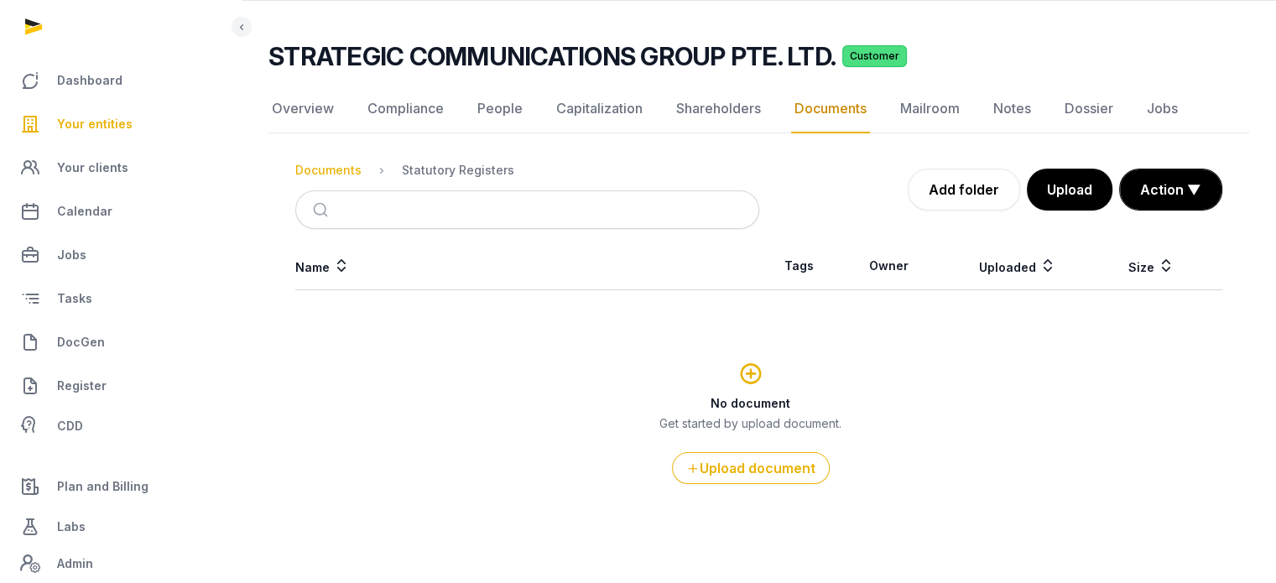
click at [337, 175] on div "Documents" at bounding box center [328, 170] width 66 height 17
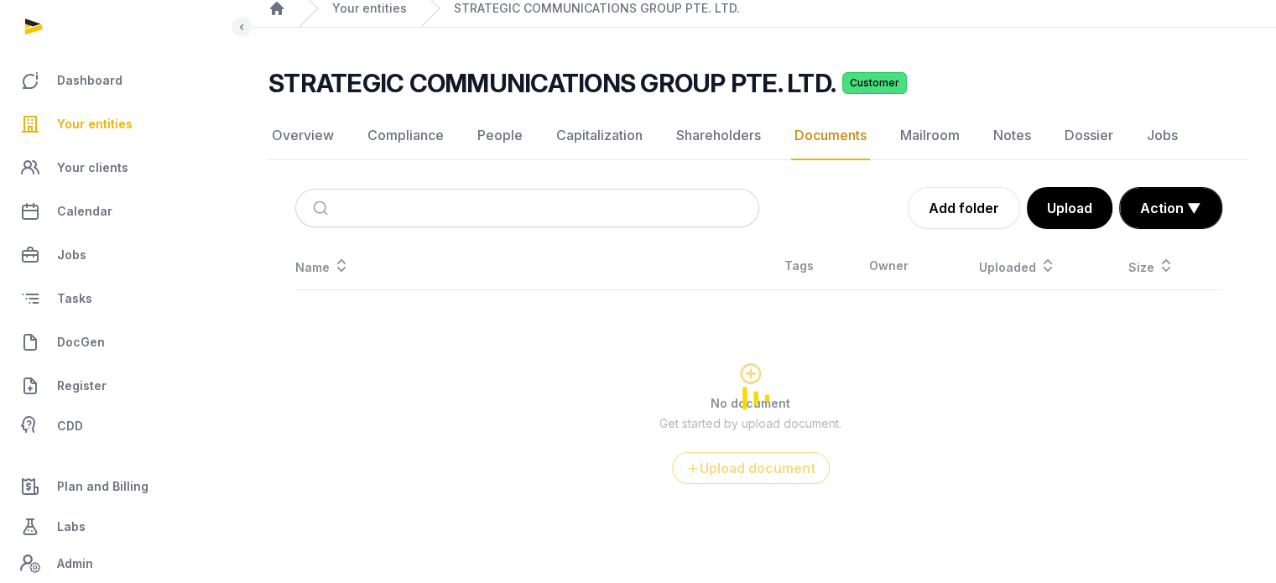
click at [337, 175] on div "Overview Compliance People Capitalization Shareholders Documents Mailroom Notes…" at bounding box center [758, 332] width 981 height 440
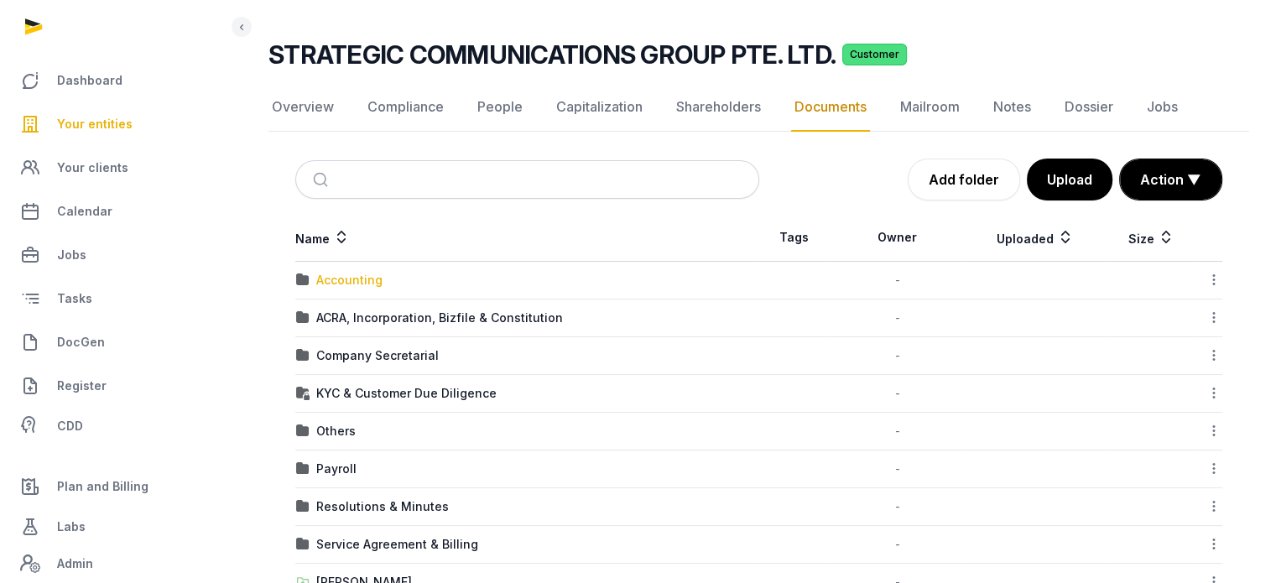
click at [360, 279] on div "Accounting" at bounding box center [349, 280] width 66 height 17
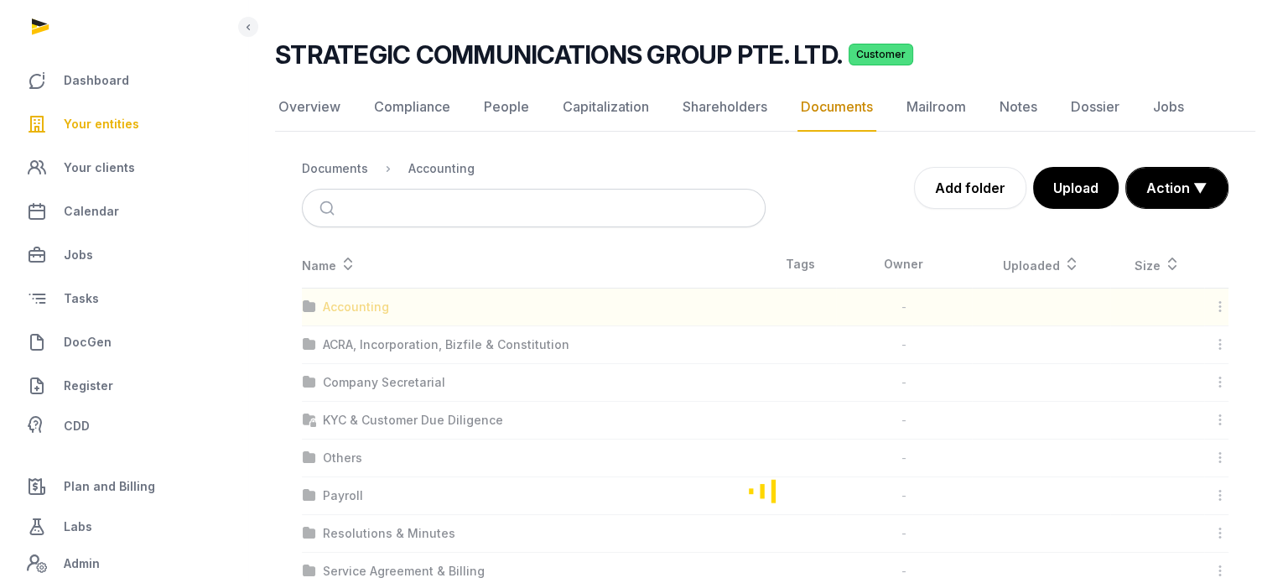
scroll to position [0, 0]
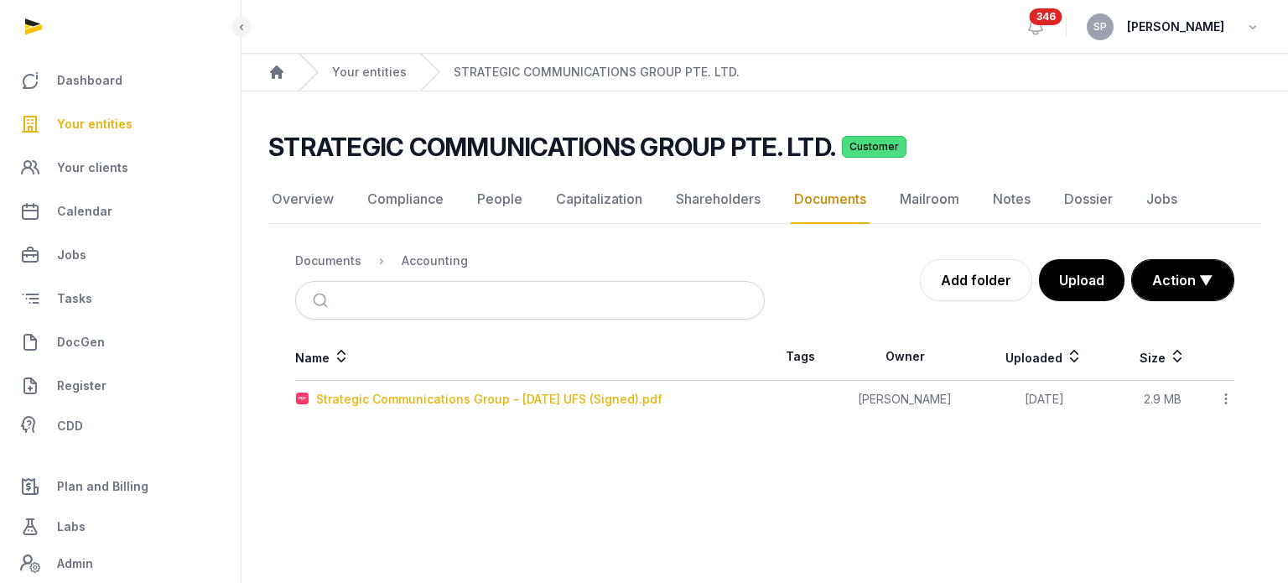
click at [393, 395] on div "Strategic Communications Group - 31 Dec 2024 UFS (Signed).pdf" at bounding box center [489, 399] width 346 height 17
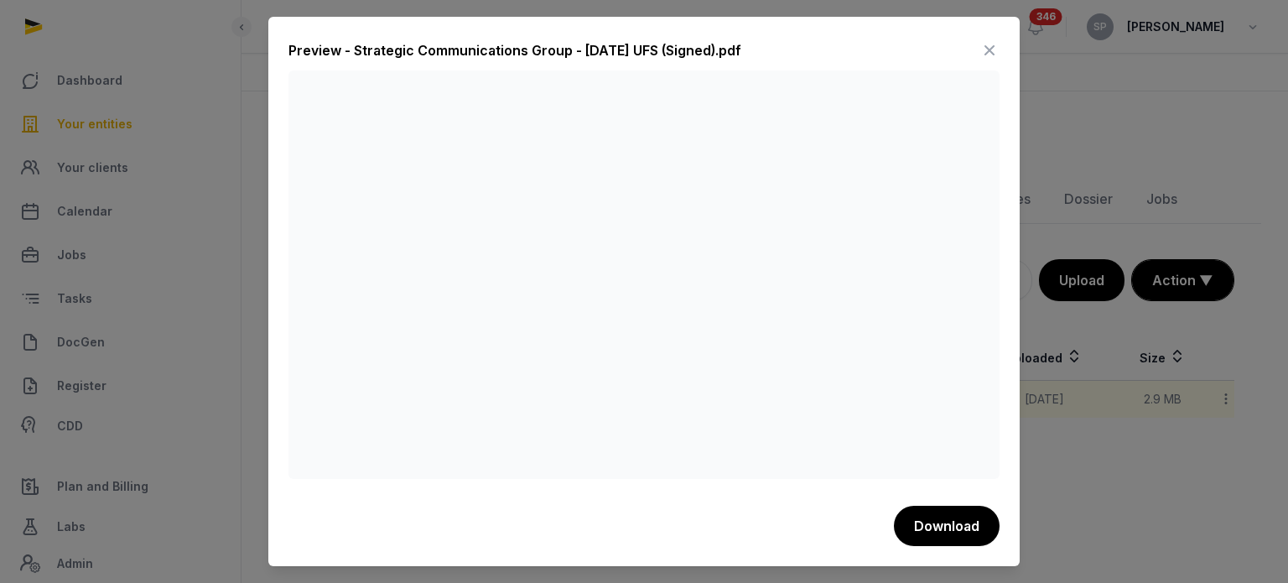
click at [981, 45] on icon at bounding box center [990, 50] width 20 height 27
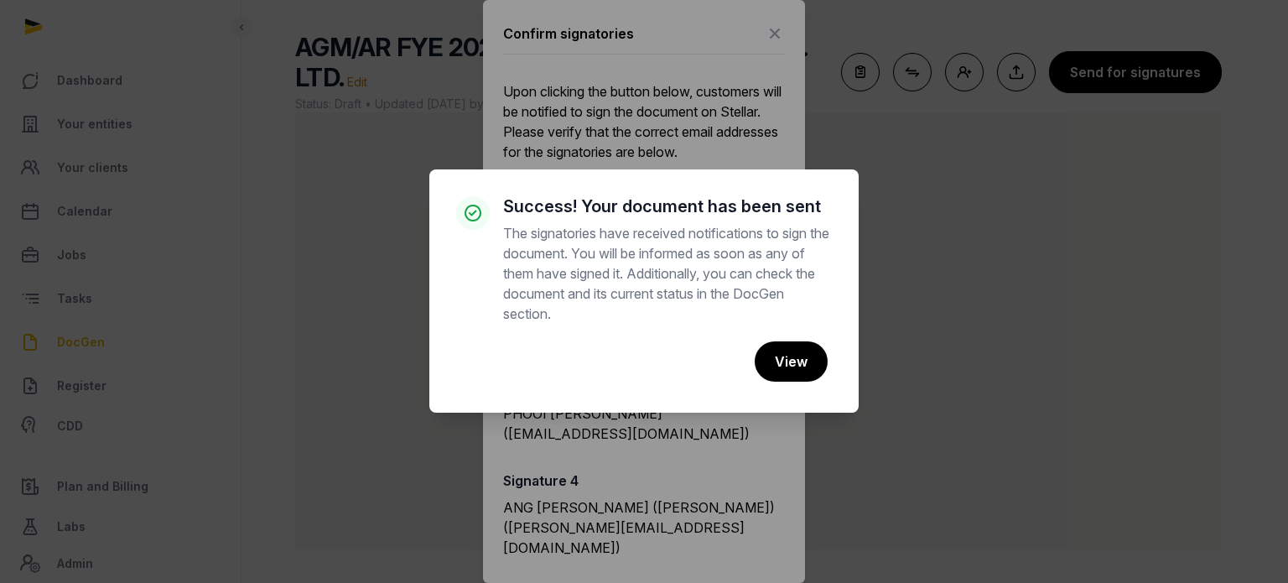
click at [757, 46] on div "× Success! Your document has been sent The signatories have received notificati…" at bounding box center [644, 291] width 1288 height 583
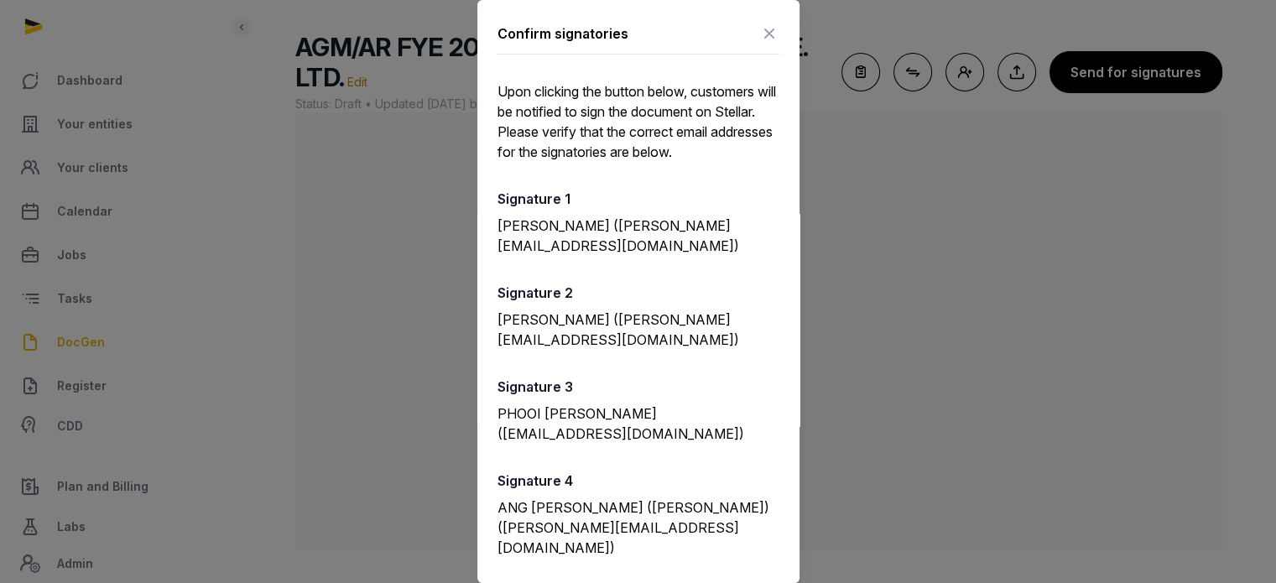
scroll to position [1, 0]
click at [759, 38] on icon at bounding box center [769, 32] width 20 height 27
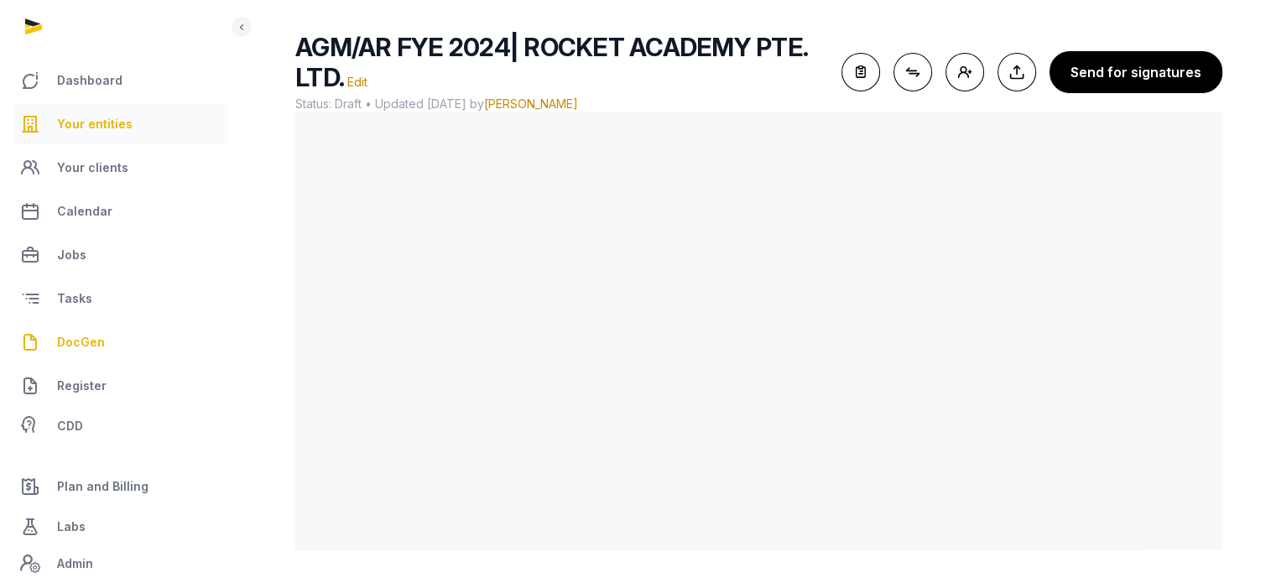
click at [119, 119] on span "Your entities" at bounding box center [94, 124] width 75 height 20
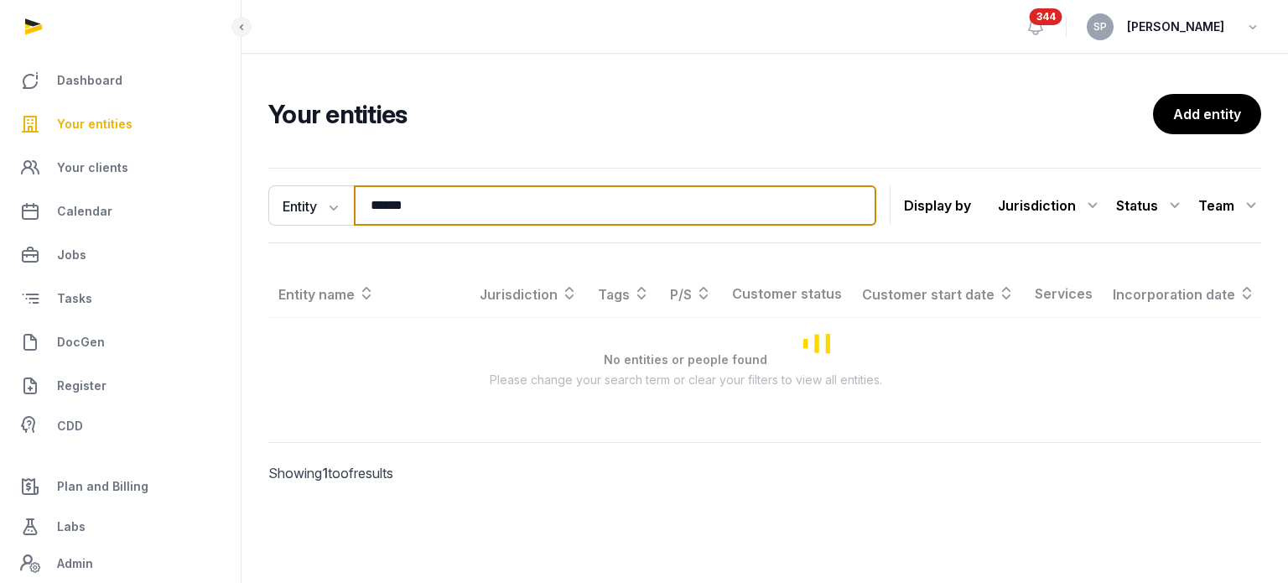
click at [419, 204] on input "******" at bounding box center [615, 205] width 523 height 40
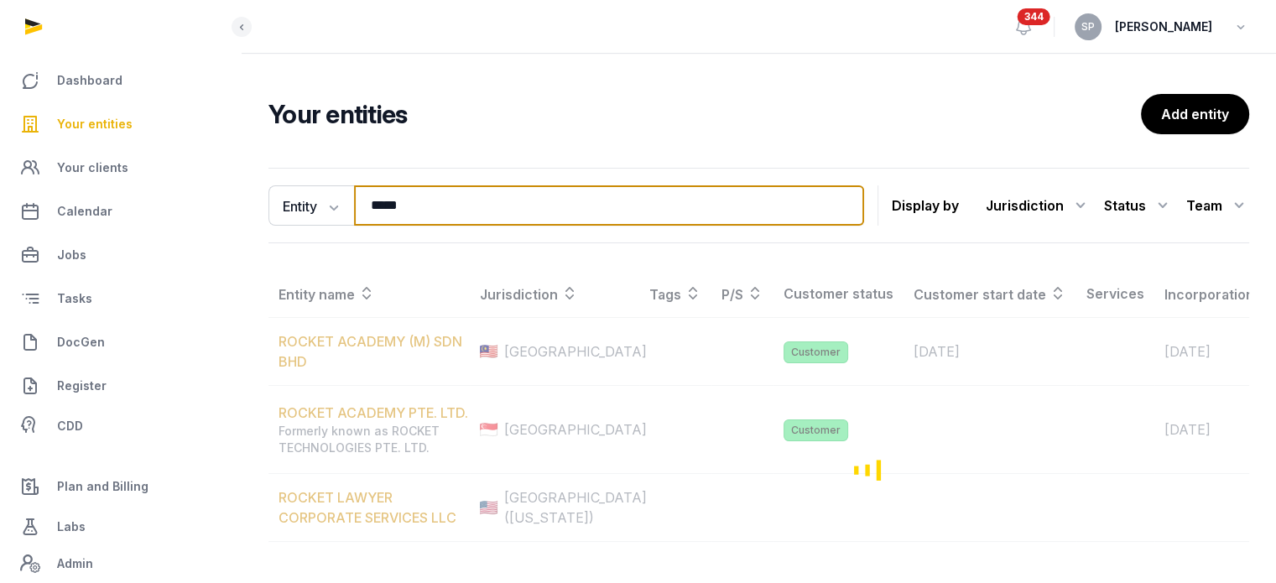
type input "*****"
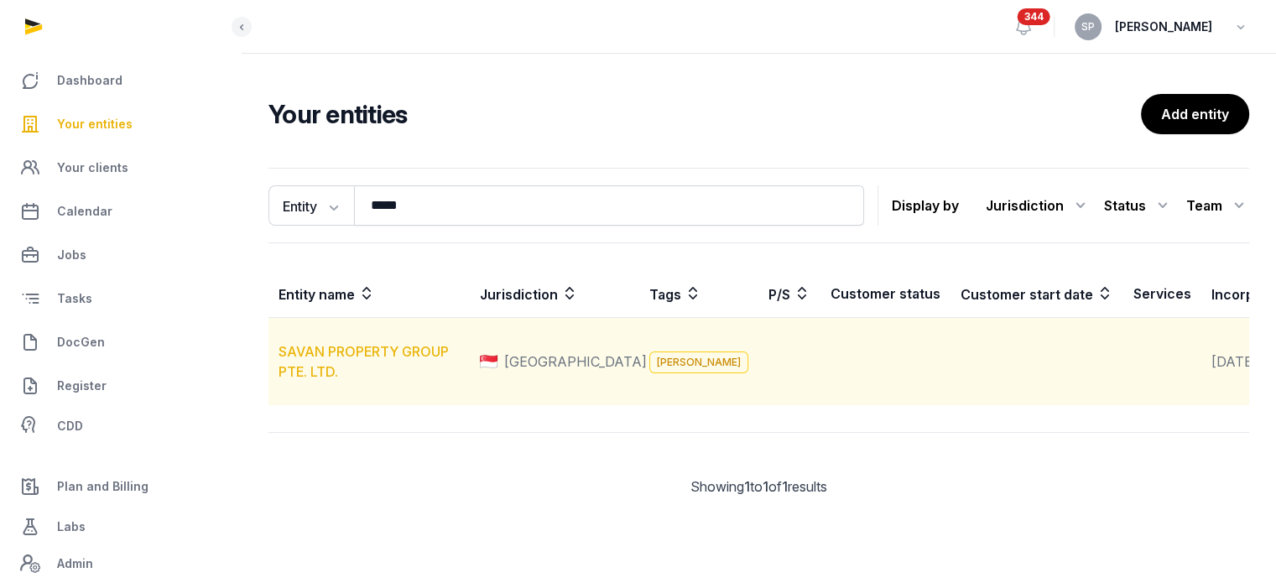
click at [413, 367] on link "SAVAN PROPERTY GROUP PTE. LTD." at bounding box center [363, 361] width 170 height 37
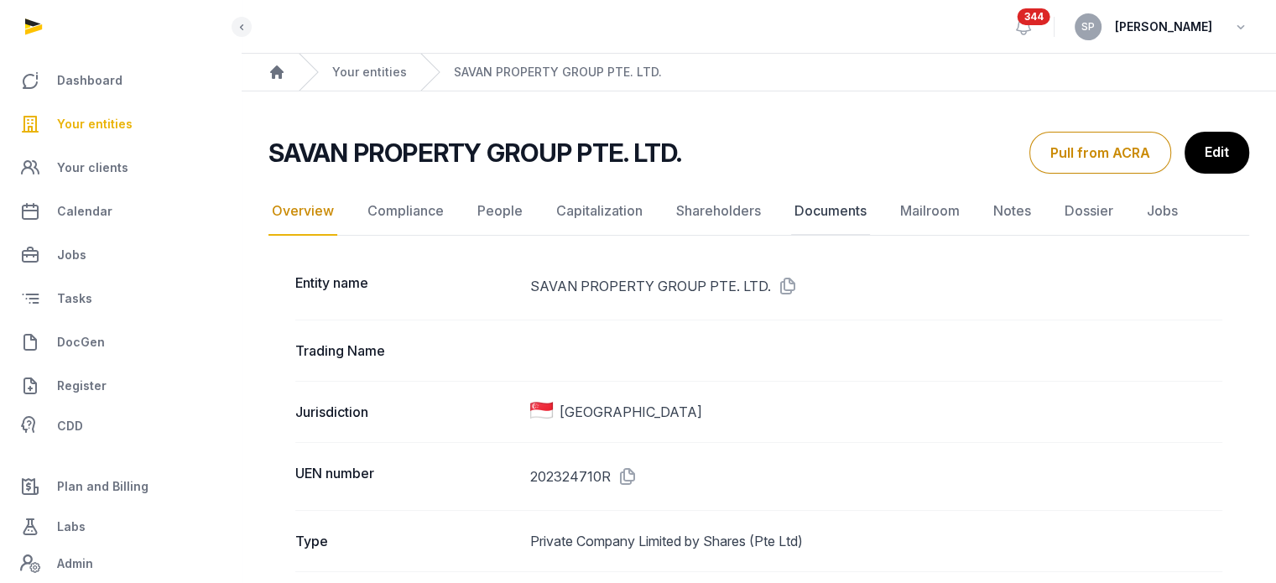
click at [806, 216] on link "Documents" at bounding box center [830, 211] width 79 height 49
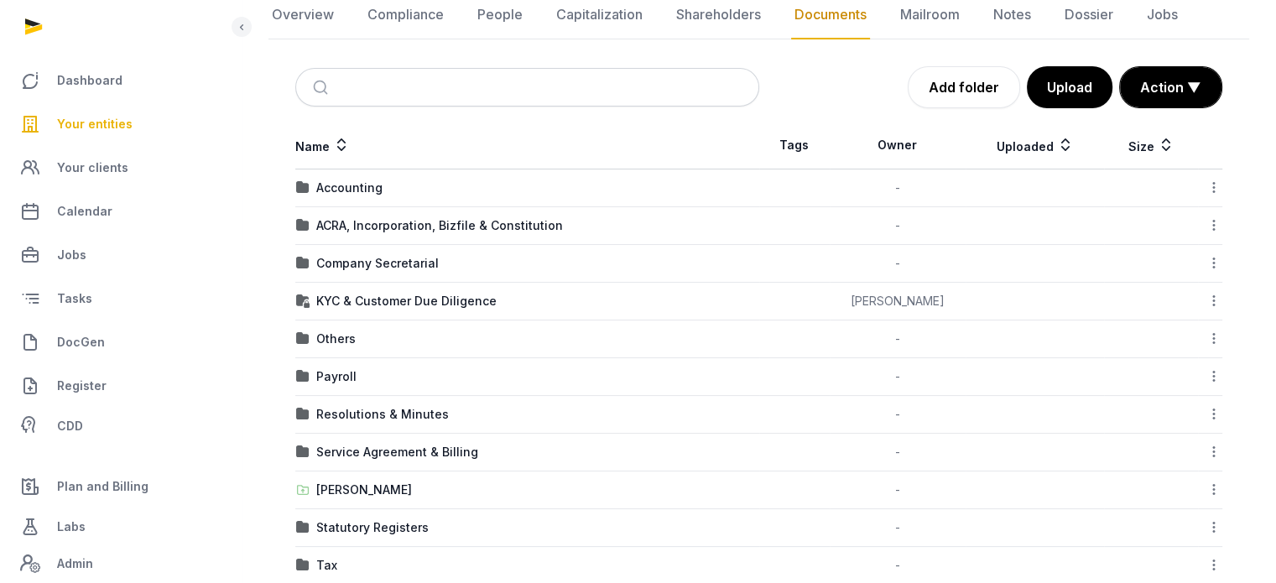
scroll to position [216, 0]
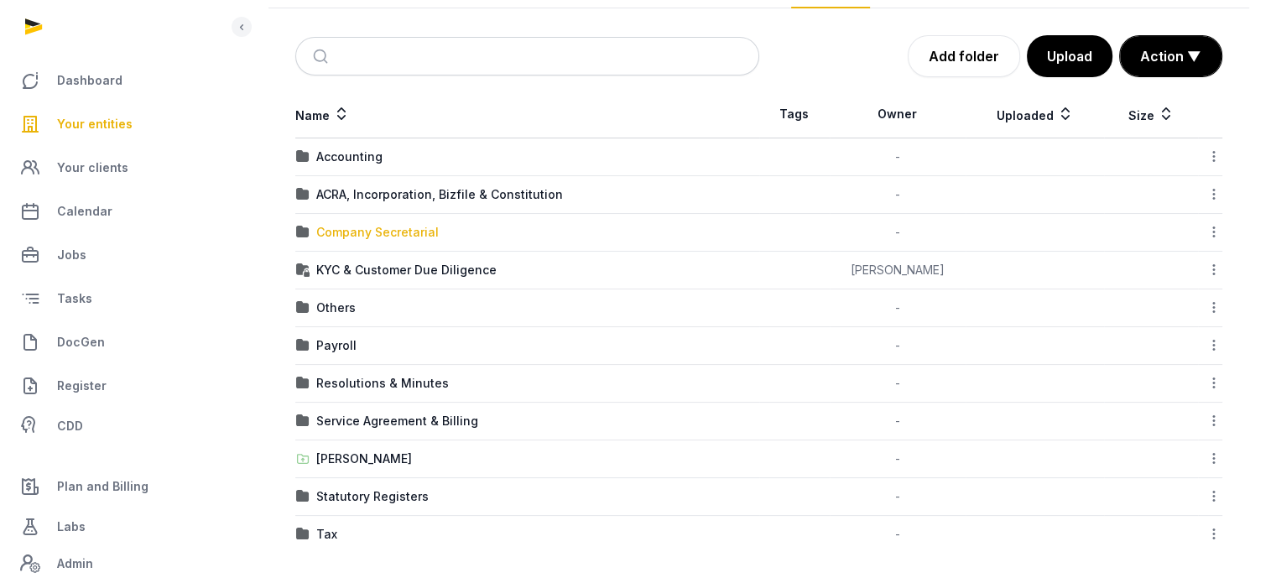
click at [403, 234] on div "Company Secretarial" at bounding box center [377, 232] width 122 height 17
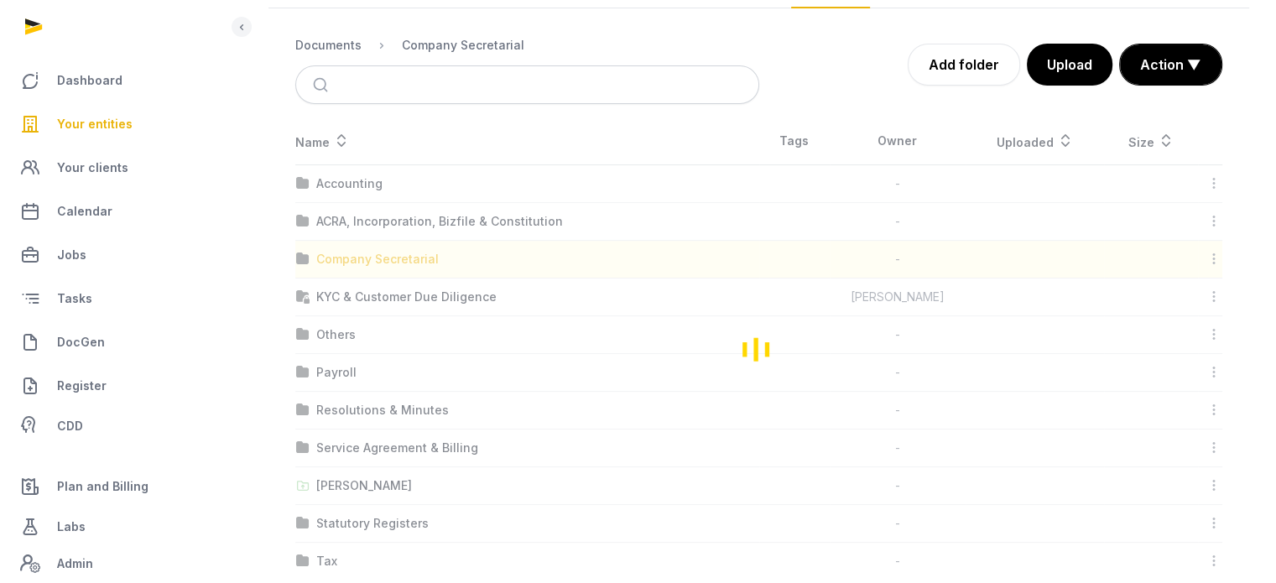
scroll to position [0, 0]
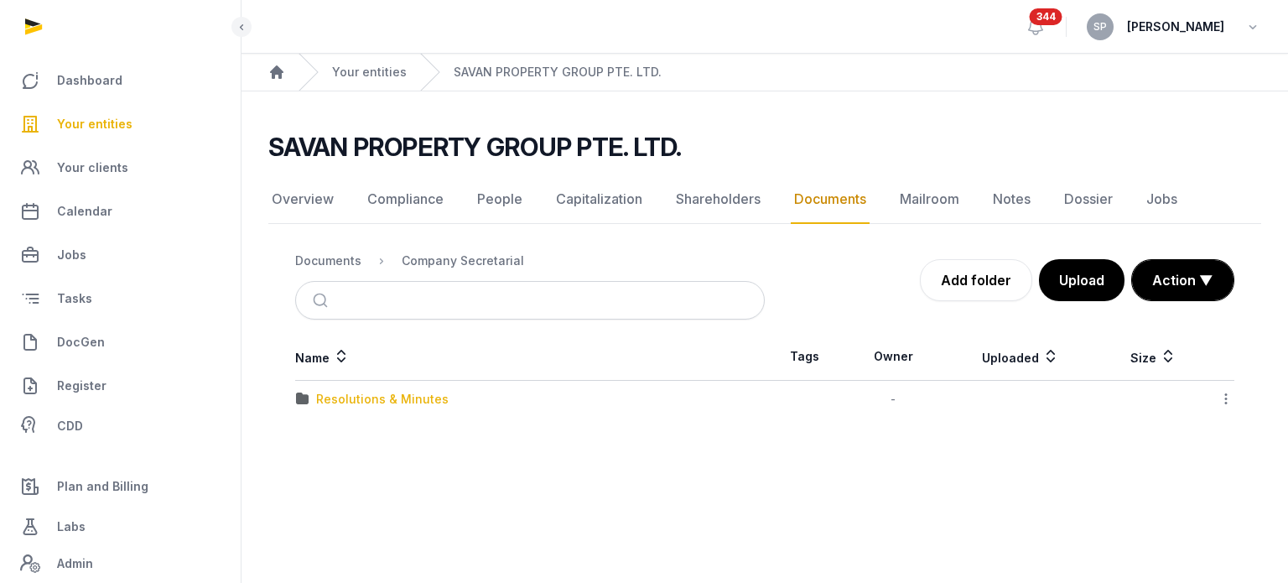
click at [393, 399] on div "Resolutions & Minutes" at bounding box center [382, 399] width 133 height 17
click at [336, 256] on div "Documents" at bounding box center [328, 260] width 66 height 17
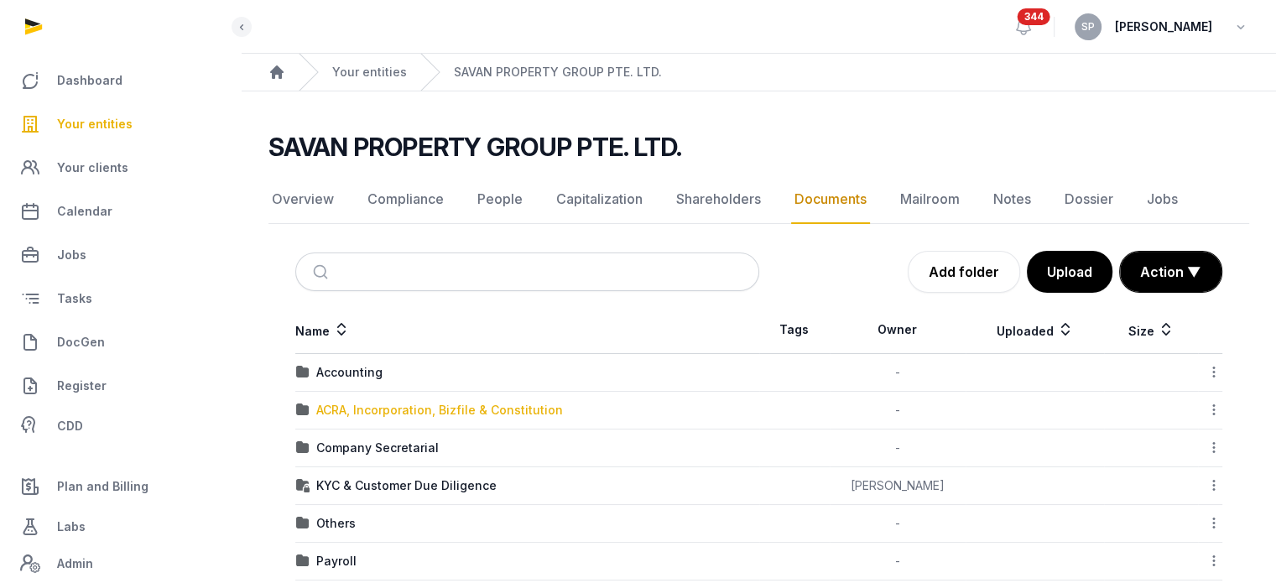
click at [346, 412] on div "ACRA, Incorporation, Bizfile & Constitution" at bounding box center [439, 410] width 247 height 17
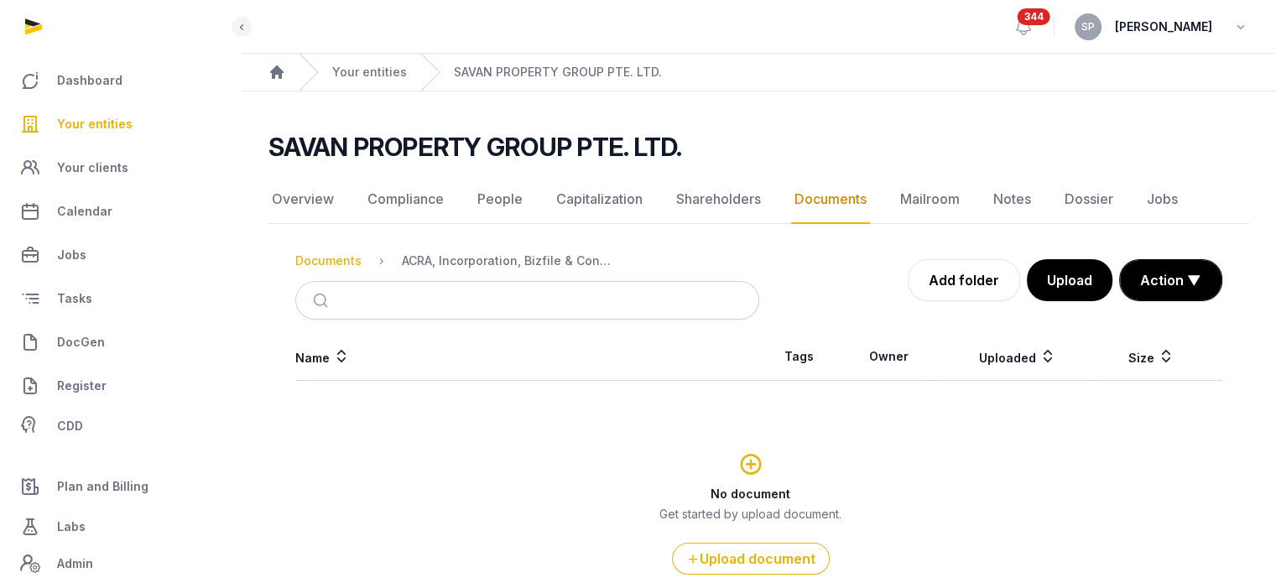
click at [332, 263] on div "Documents" at bounding box center [328, 260] width 66 height 17
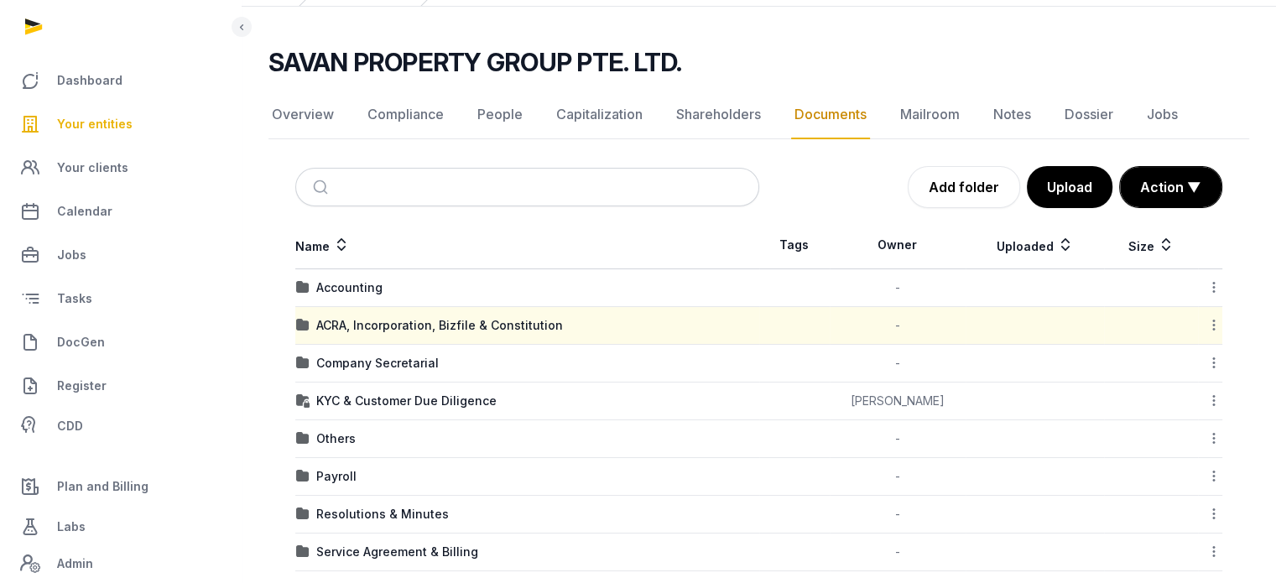
scroll to position [216, 0]
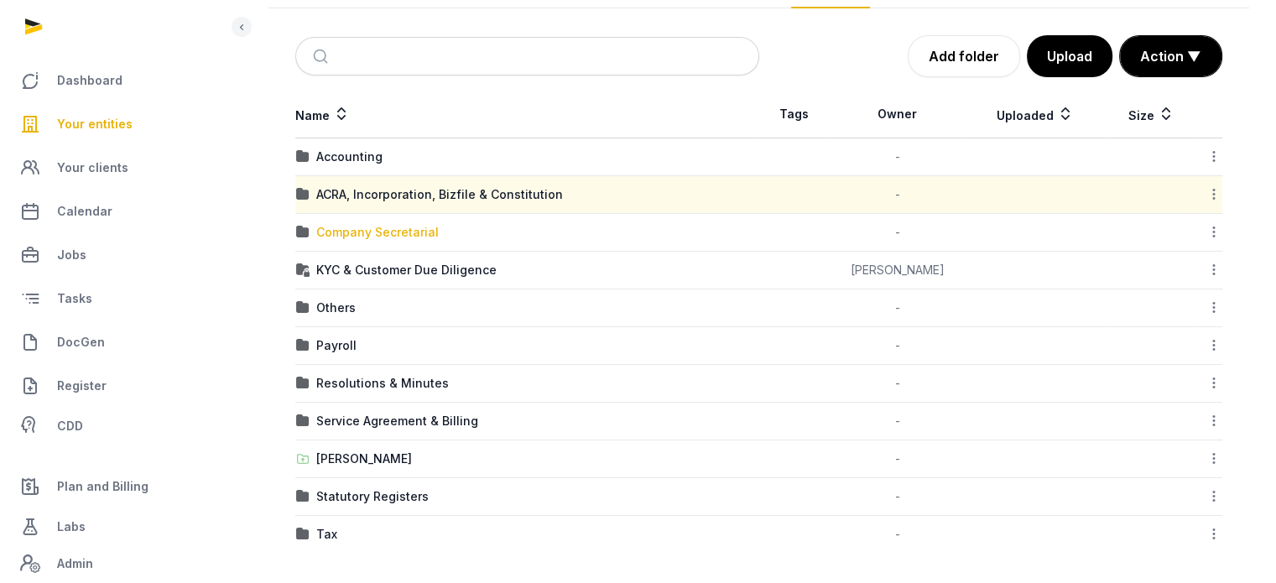
click at [400, 224] on div "Company Secretarial" at bounding box center [377, 232] width 122 height 17
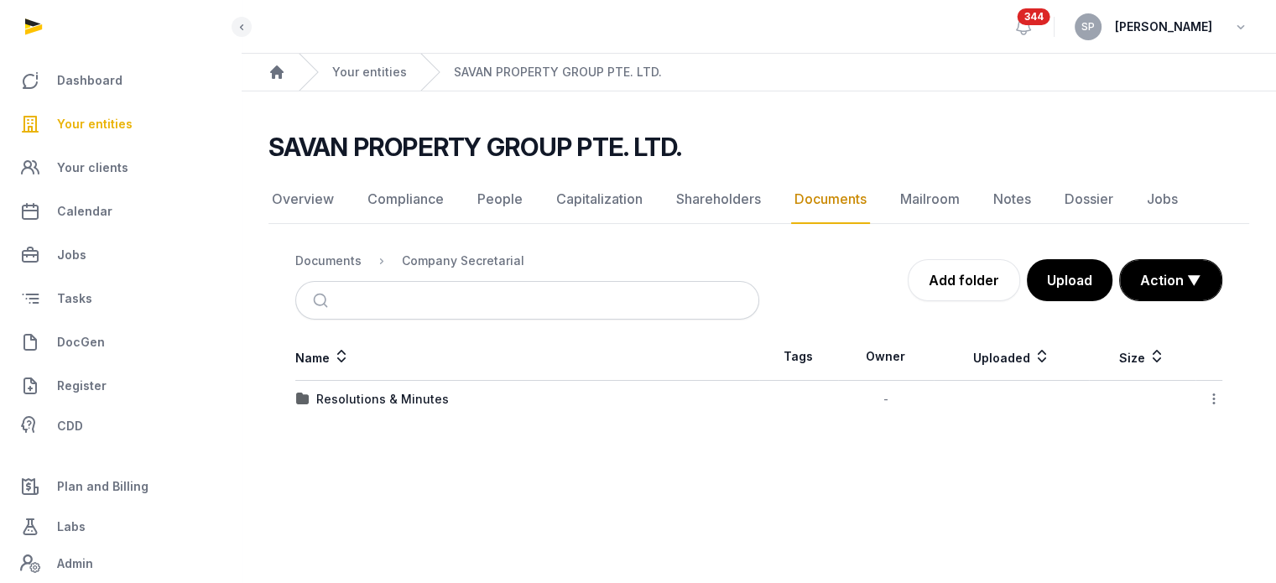
scroll to position [0, 0]
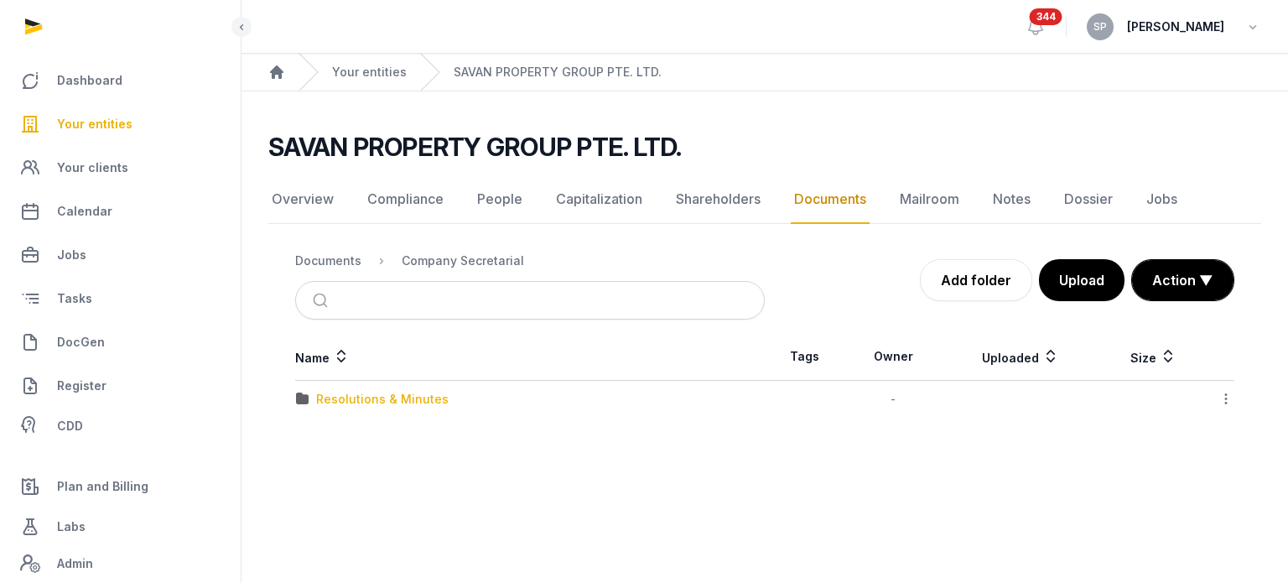
click at [400, 396] on div "Resolutions & Minutes" at bounding box center [382, 399] width 133 height 17
click at [317, 399] on div "2025" at bounding box center [330, 399] width 29 height 17
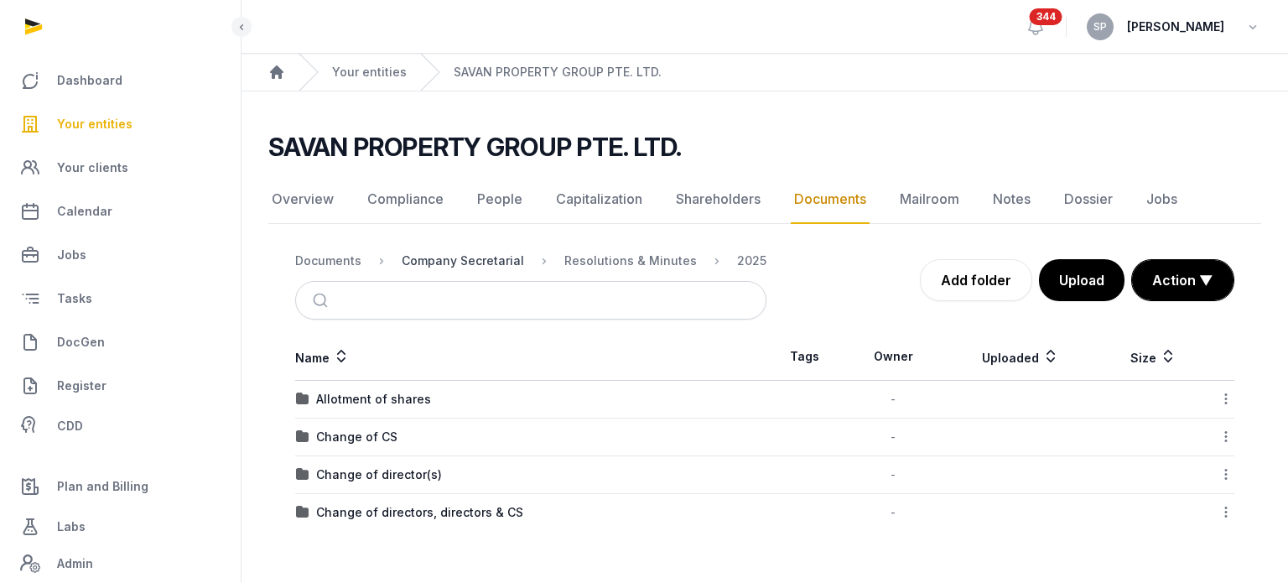
click at [423, 264] on div "Company Secretarial" at bounding box center [463, 260] width 122 height 17
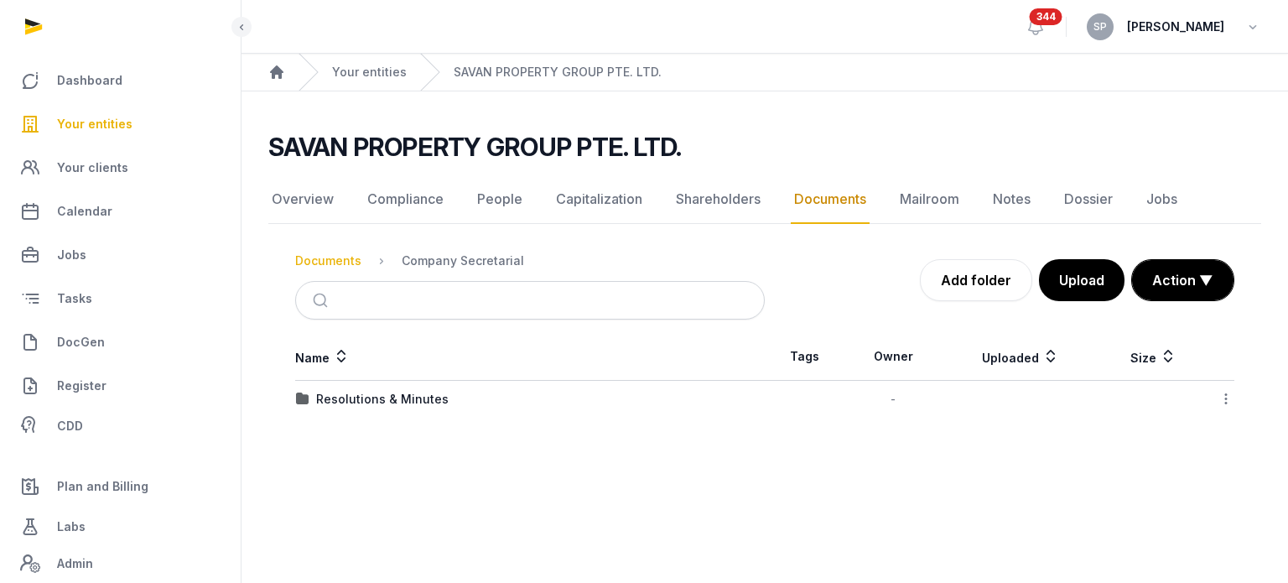
click at [346, 260] on div "Documents" at bounding box center [328, 260] width 66 height 17
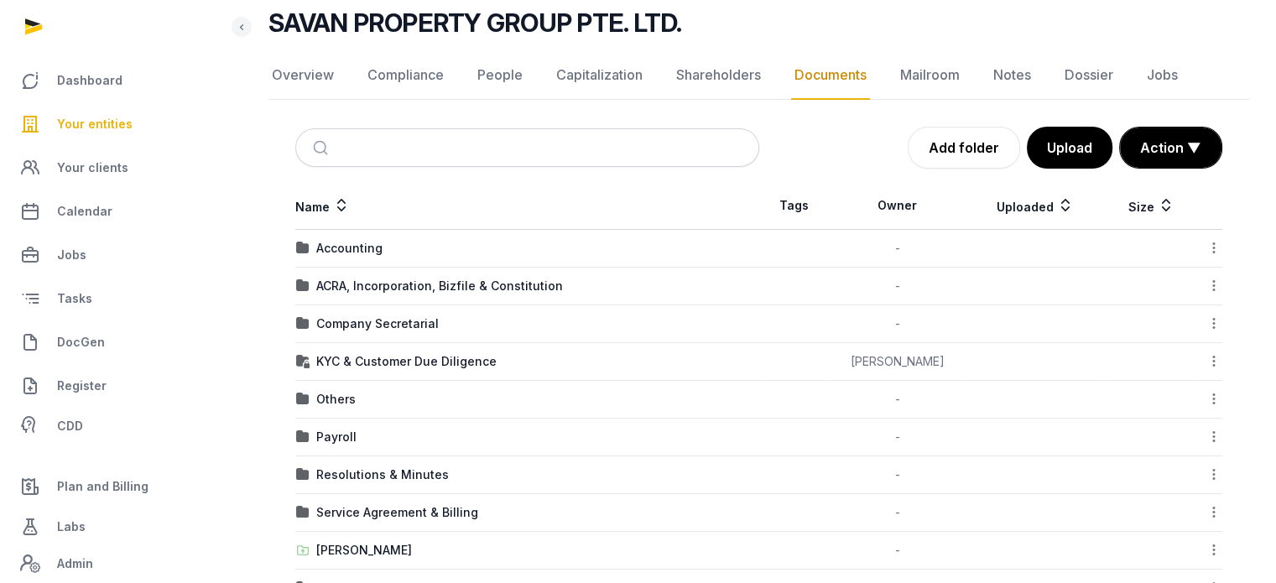
scroll to position [216, 0]
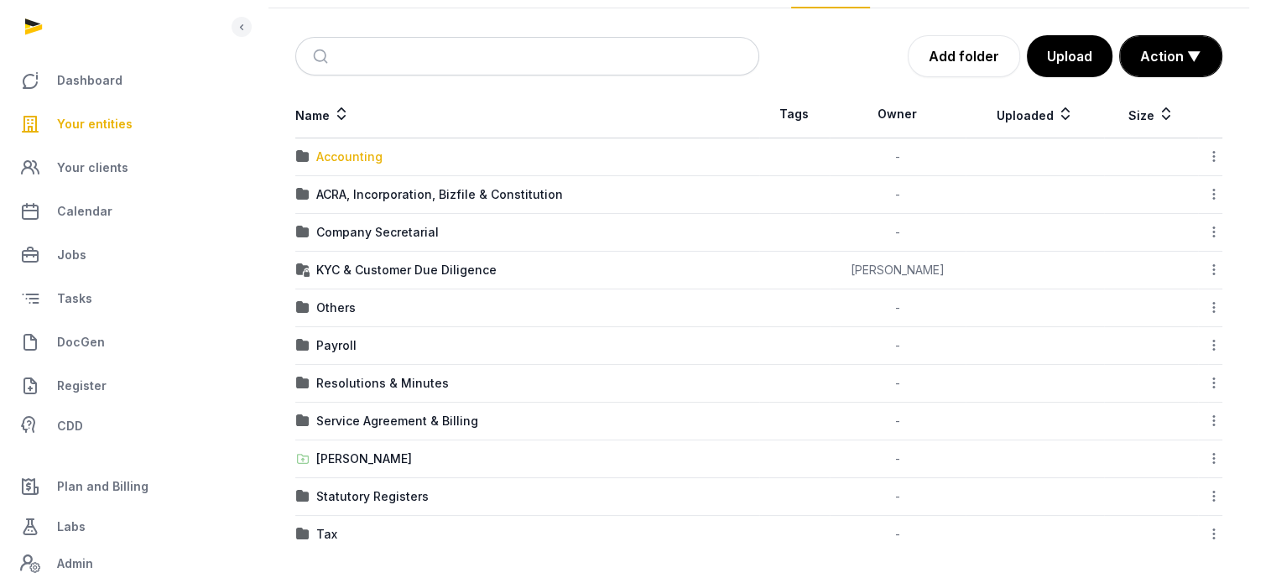
click at [366, 157] on div "Accounting" at bounding box center [349, 156] width 66 height 17
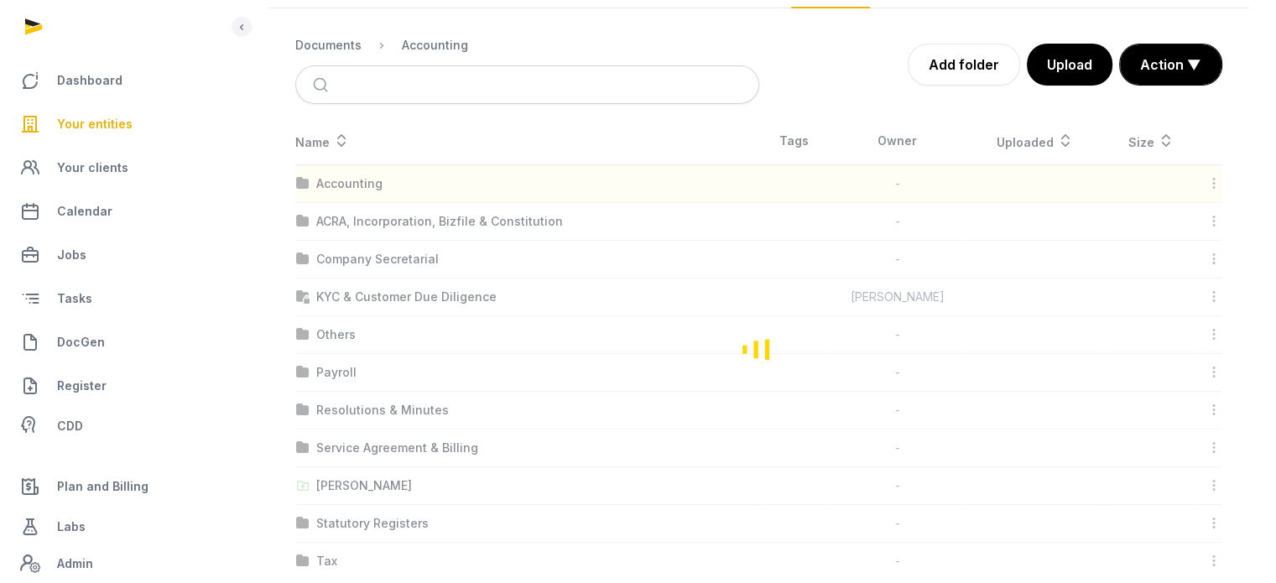
scroll to position [91, 0]
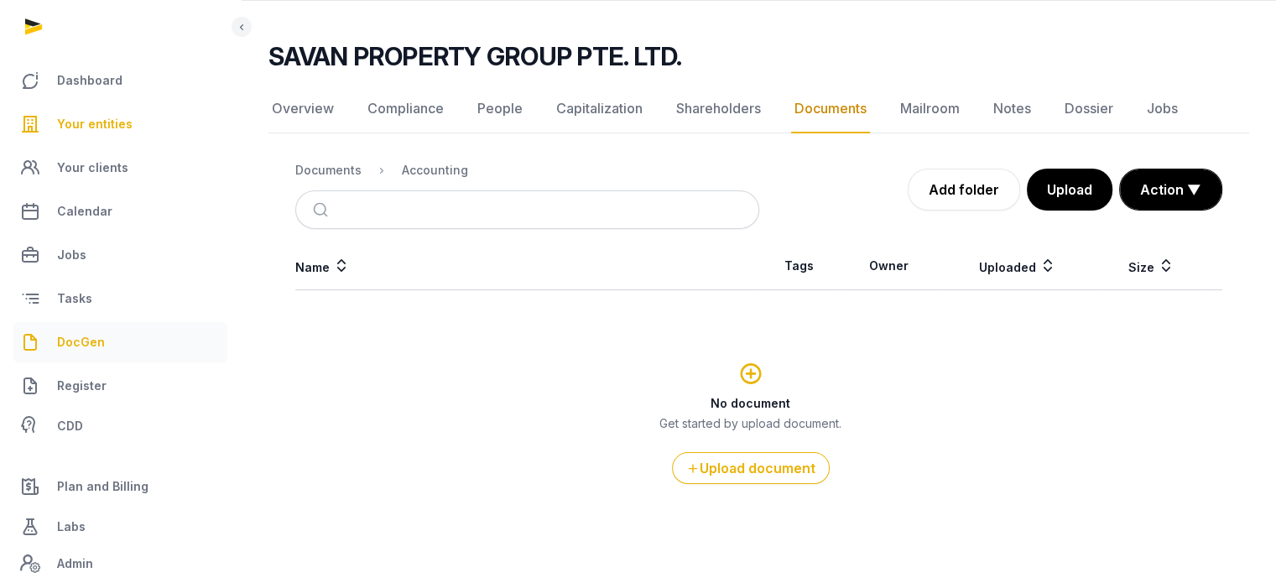
click at [116, 338] on link "DocGen" at bounding box center [120, 342] width 214 height 40
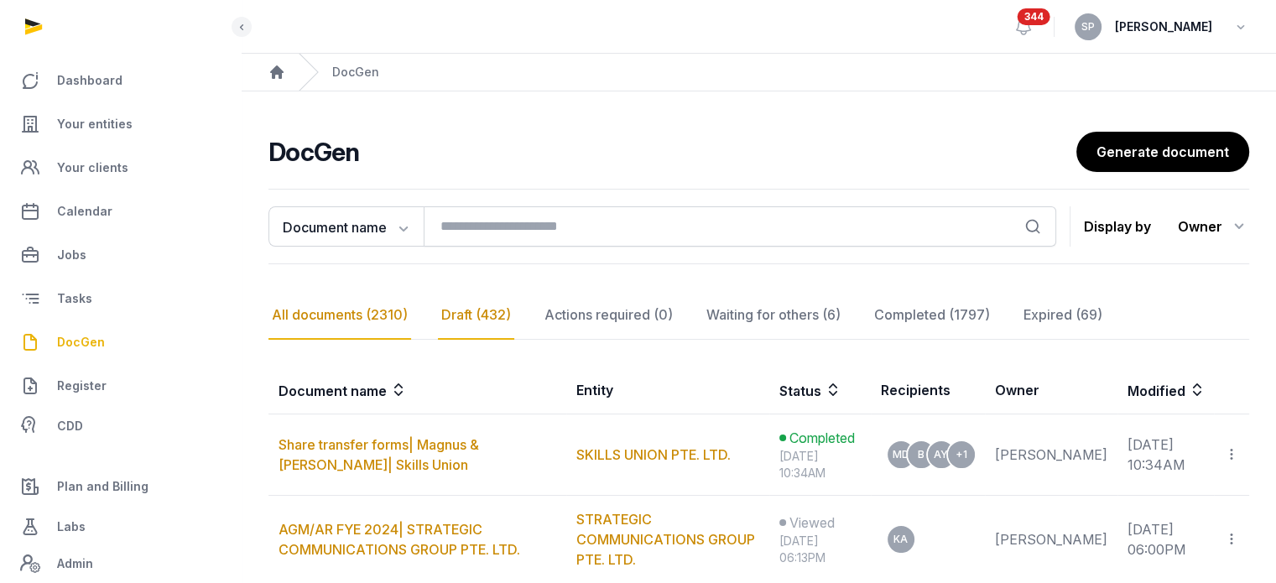
click at [541, 310] on div "Draft (432)" at bounding box center [608, 315] width 135 height 49
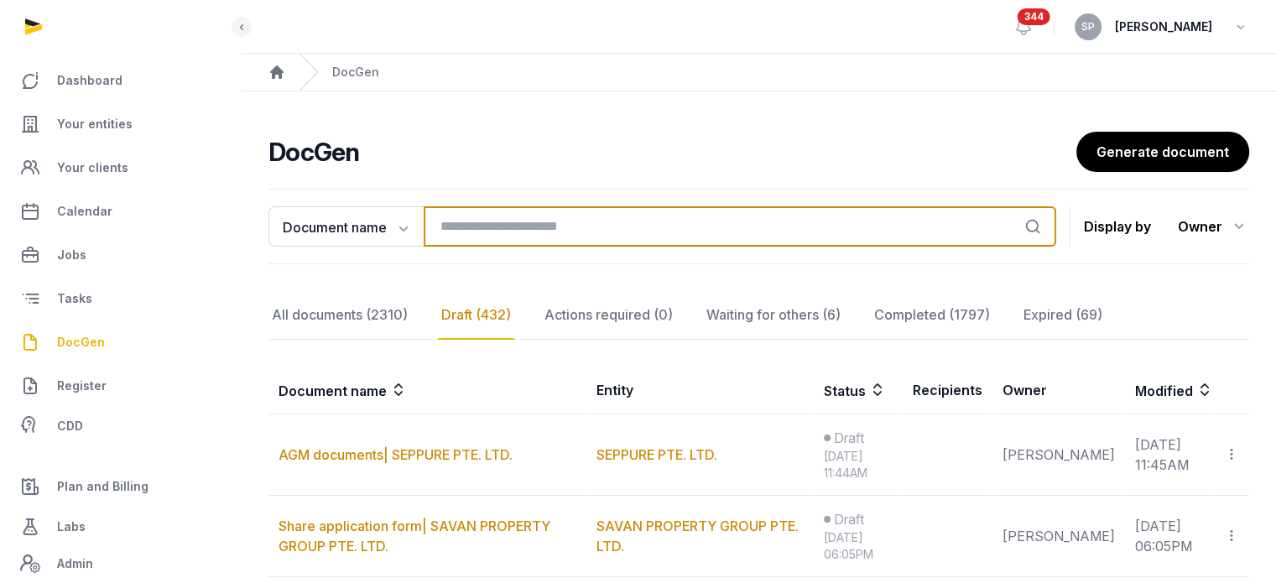
click at [463, 210] on input "search" at bounding box center [740, 226] width 632 height 40
type input "*********"
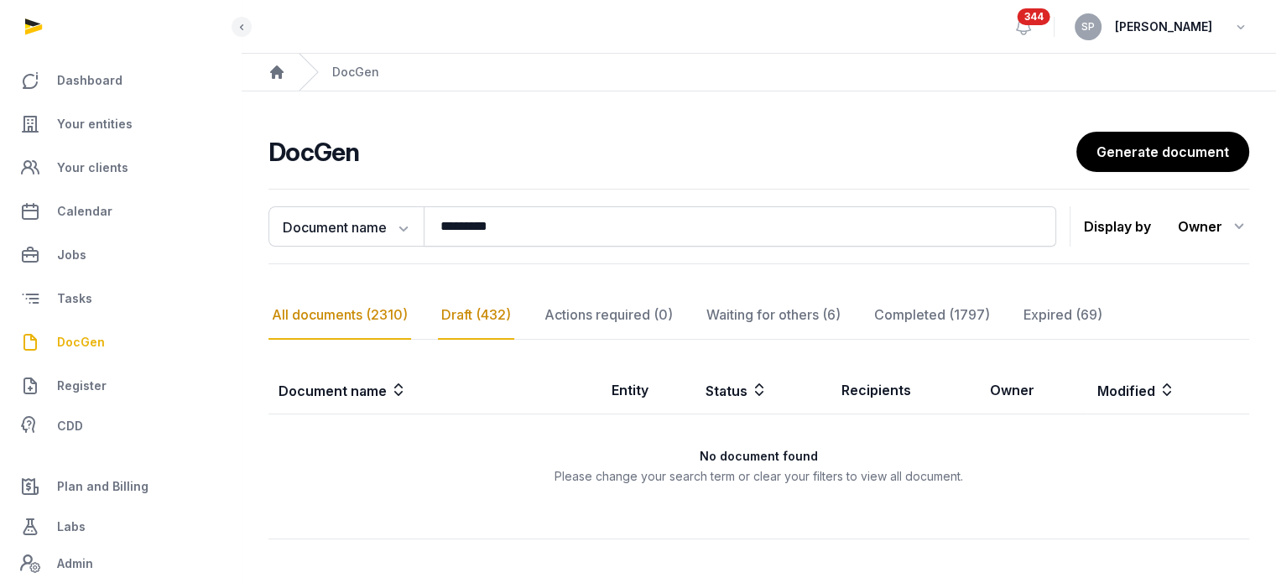
click at [379, 334] on div "All documents (2310)" at bounding box center [339, 315] width 143 height 49
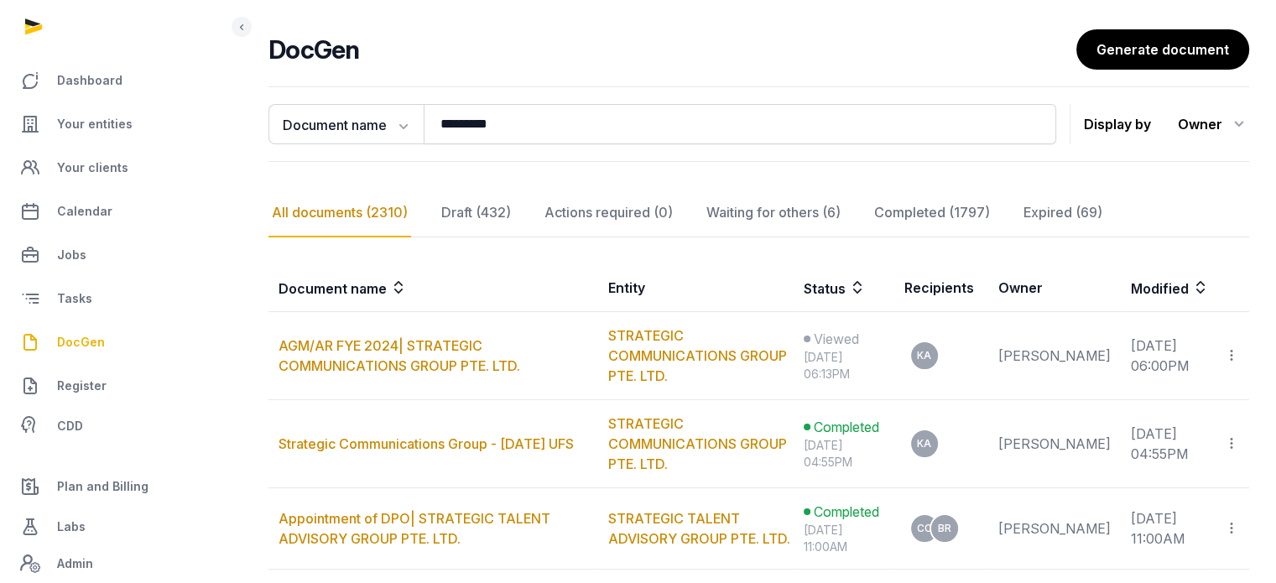
scroll to position [312, 0]
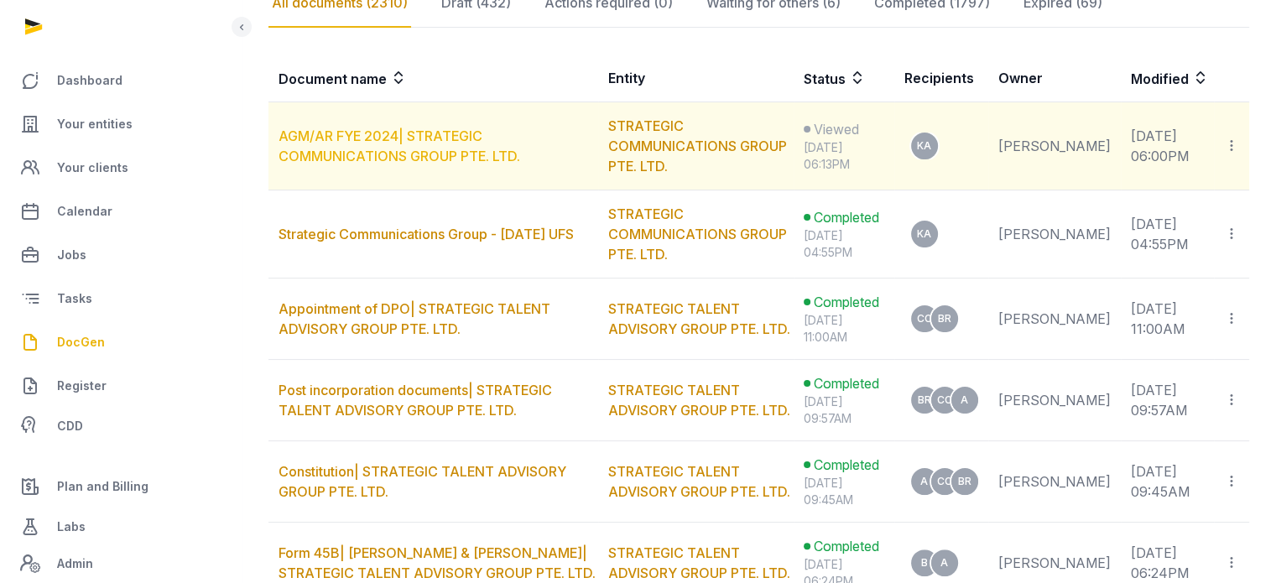
click at [451, 150] on link "AGM/AR FYE 2024| STRATEGIC COMMUNICATIONS GROUP PTE. LTD." at bounding box center [399, 146] width 242 height 37
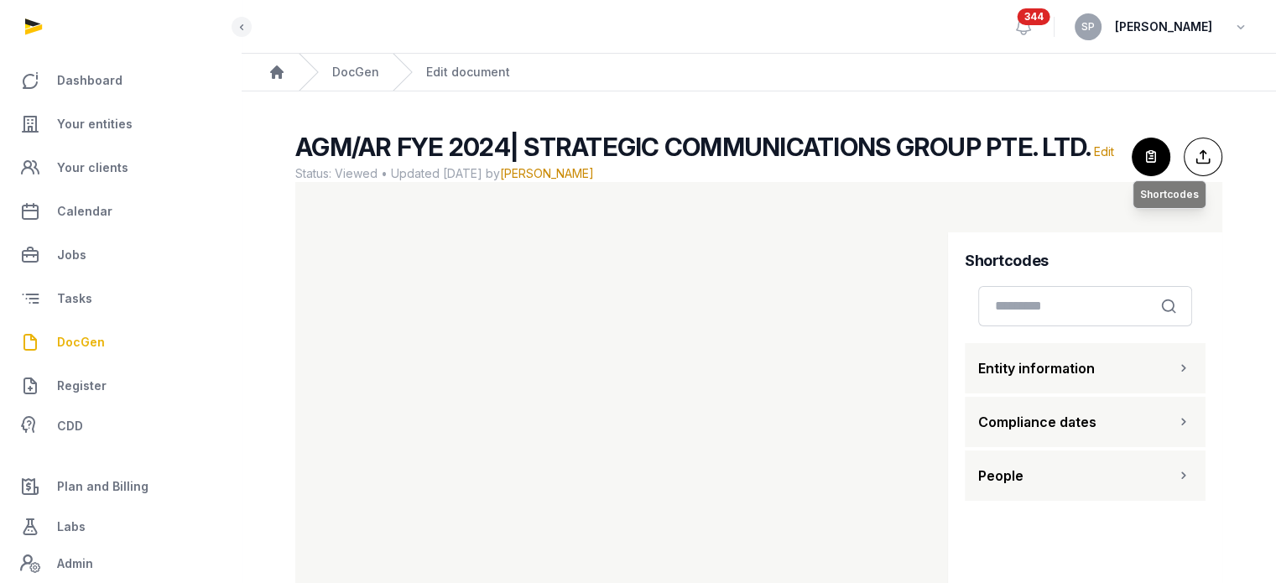
click at [1153, 155] on icon "button" at bounding box center [1150, 156] width 37 height 37
